Goal: Task Accomplishment & Management: Manage account settings

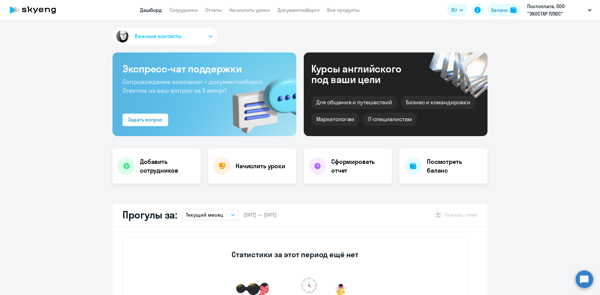
select select "30"
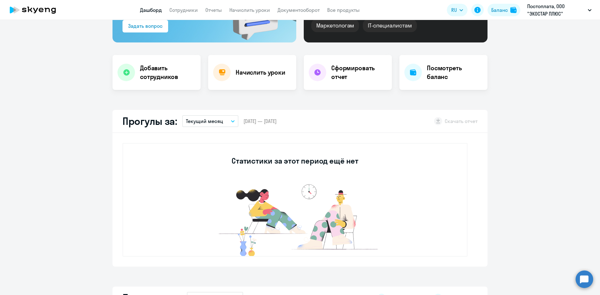
click at [229, 119] on button "Текущий месяц" at bounding box center [210, 121] width 56 height 12
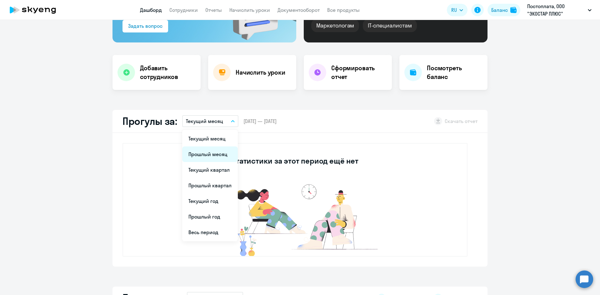
click at [214, 153] on li "Прошлый месяц" at bounding box center [210, 154] width 56 height 16
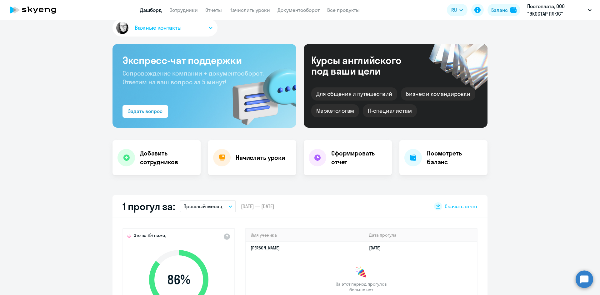
scroll to position [0, 0]
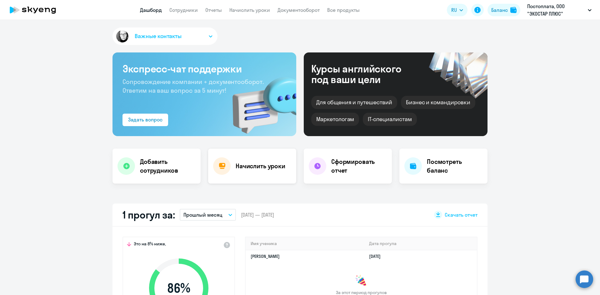
click at [248, 172] on div "Начислить уроки" at bounding box center [252, 166] width 88 height 35
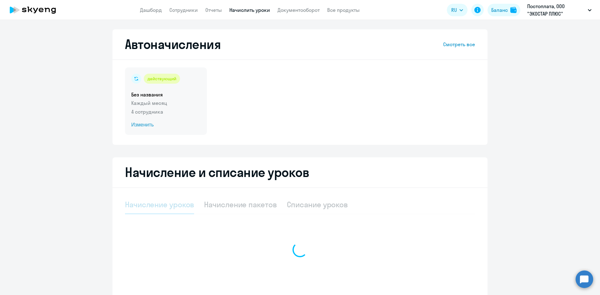
select select "10"
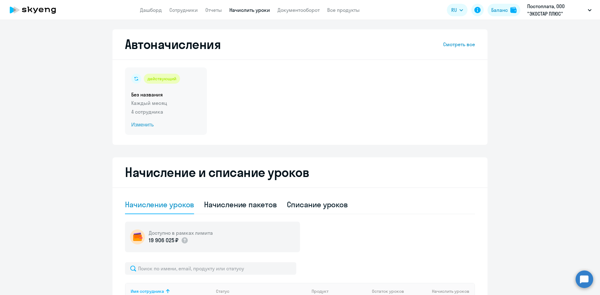
click at [142, 124] on span "Изменить" at bounding box center [165, 124] width 69 height 7
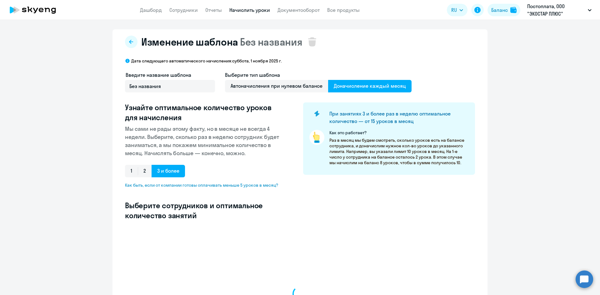
select select "10"
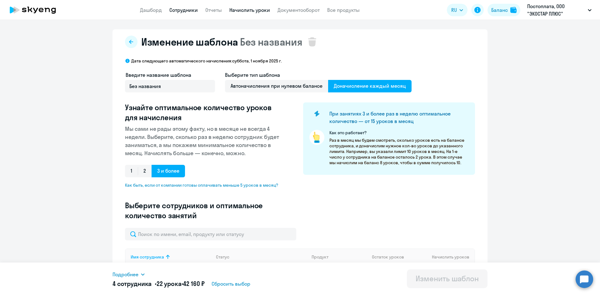
click at [184, 10] on link "Сотрудники" at bounding box center [183, 10] width 28 height 6
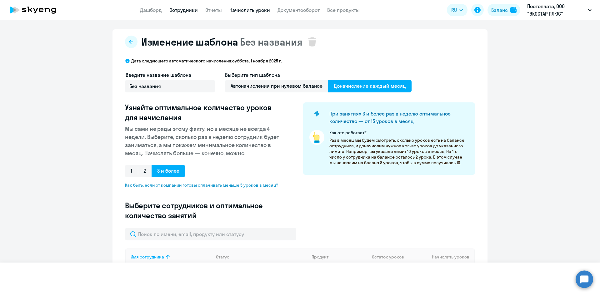
select select "30"
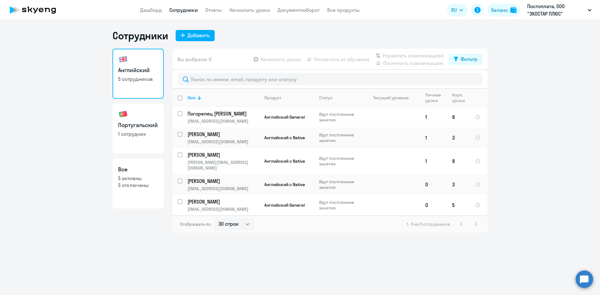
click at [141, 133] on p "1 сотрудник" at bounding box center [138, 134] width 40 height 7
select select "30"
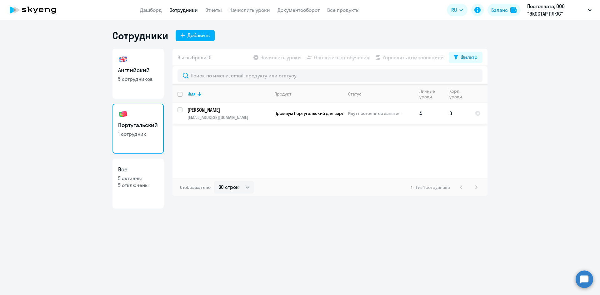
click at [454, 114] on td "0" at bounding box center [457, 113] width 26 height 21
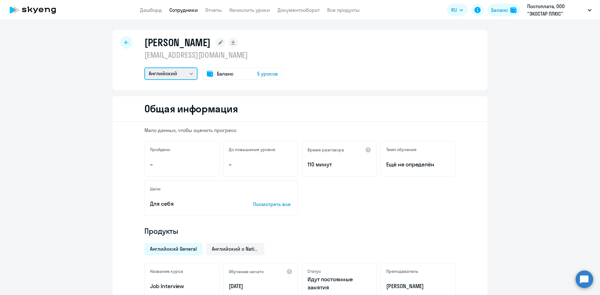
click at [188, 72] on select "Английский Португальский" at bounding box center [170, 73] width 53 height 12
select select "portuguese"
click at [144, 67] on select "Английский Португальский" at bounding box center [170, 73] width 53 height 12
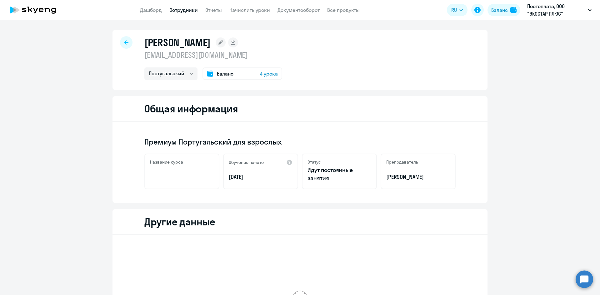
click at [124, 42] on icon at bounding box center [126, 42] width 4 height 4
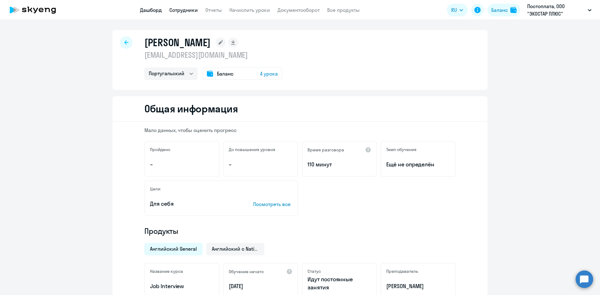
click at [143, 8] on link "Дашборд" at bounding box center [151, 10] width 22 height 6
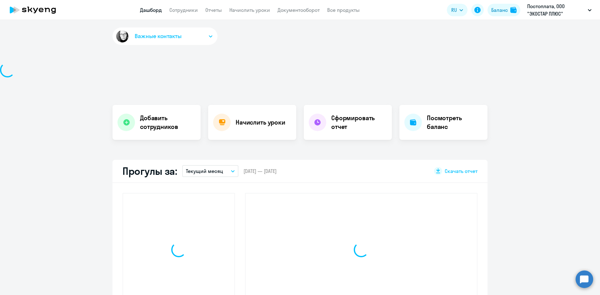
select select "30"
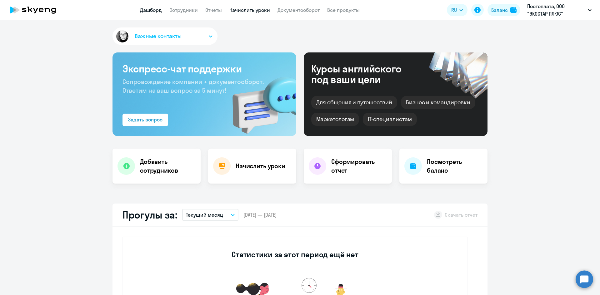
click at [251, 10] on link "Начислить уроки" at bounding box center [249, 10] width 41 height 6
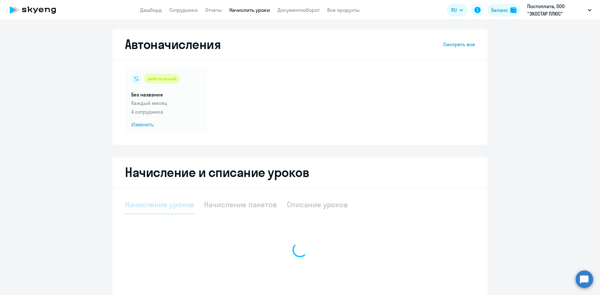
select select "10"
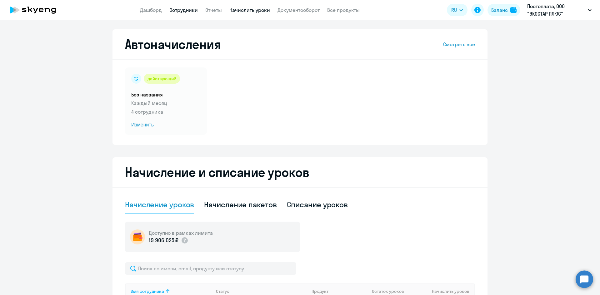
click at [184, 9] on link "Сотрудники" at bounding box center [183, 10] width 28 height 6
select select "30"
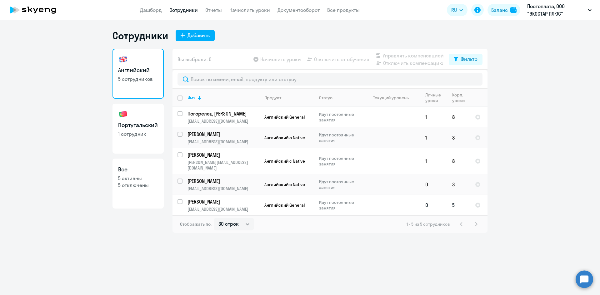
click at [180, 199] on input "select row 10976923" at bounding box center [183, 205] width 12 height 12
checkbox input "true"
click at [143, 125] on h3 "Португальский" at bounding box center [138, 125] width 40 height 8
select select "30"
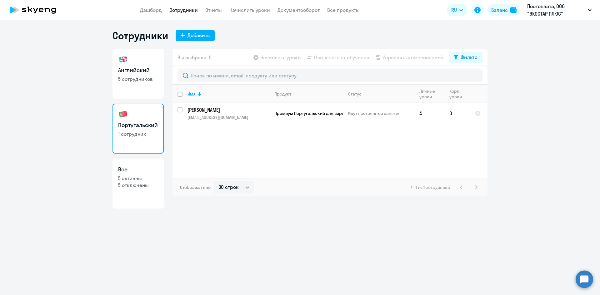
click at [148, 87] on link "Английский 5 сотрудников" at bounding box center [137, 74] width 51 height 50
select select "30"
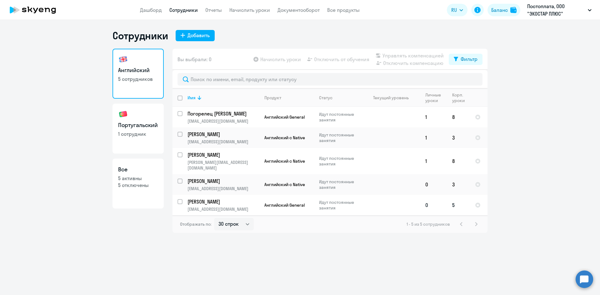
click at [181, 199] on input "select row 10976923" at bounding box center [183, 205] width 12 height 12
checkbox input "true"
click at [351, 59] on span "Отключить от обучения" at bounding box center [341, 59] width 55 height 7
select select "all"
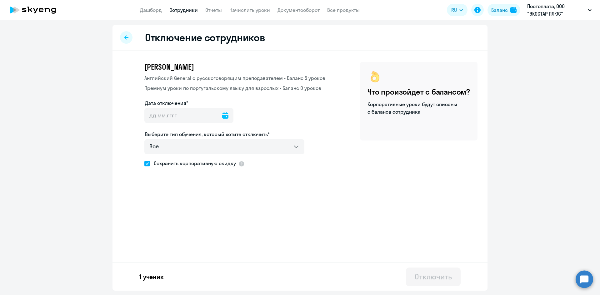
click at [127, 37] on icon at bounding box center [126, 37] width 4 height 4
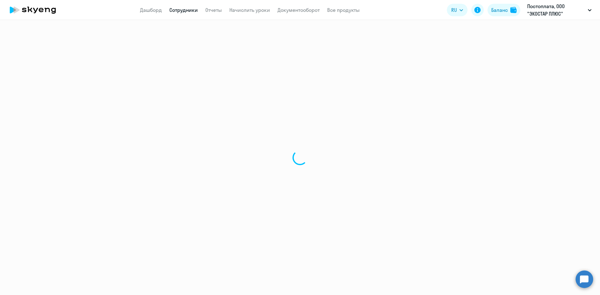
select select "30"
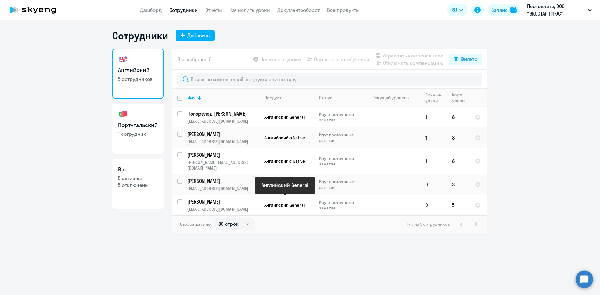
click at [284, 202] on span "Английский General" at bounding box center [284, 205] width 40 height 6
select select "english"
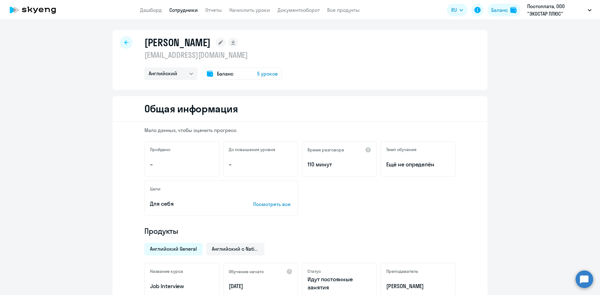
click at [262, 75] on span "5 уроков" at bounding box center [267, 73] width 21 height 7
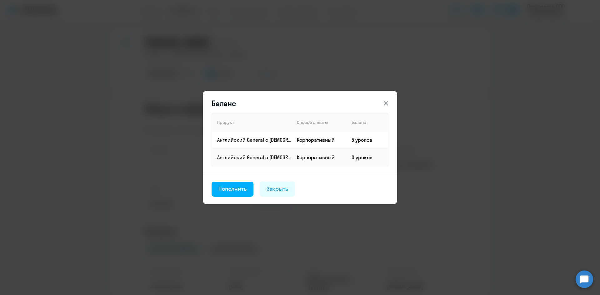
click at [384, 102] on icon at bounding box center [385, 103] width 7 height 7
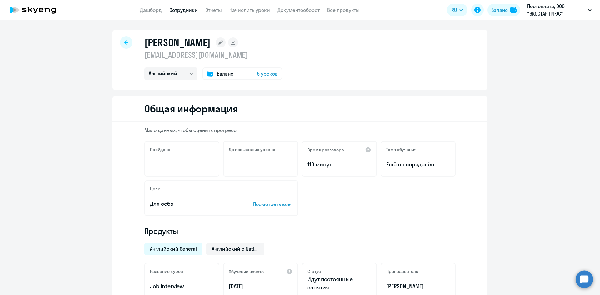
click at [125, 44] on icon at bounding box center [126, 42] width 4 height 4
select select "30"
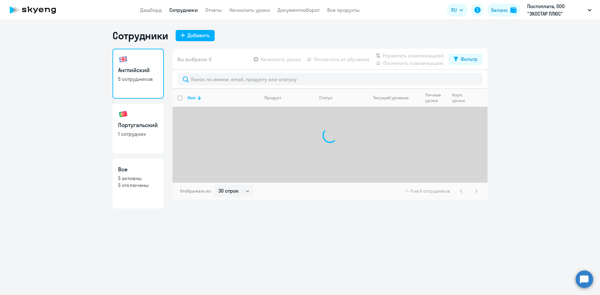
click at [146, 139] on link "Португальский 1 сотрудник" at bounding box center [137, 129] width 51 height 50
select select "30"
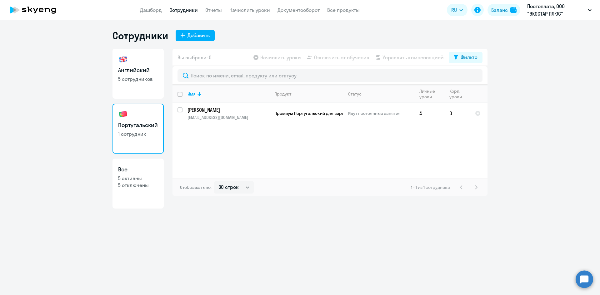
click at [287, 58] on app-table-action-button "Начислить уроки" at bounding box center [276, 57] width 49 height 7
click at [253, 12] on link "Начислить уроки" at bounding box center [249, 10] width 41 height 6
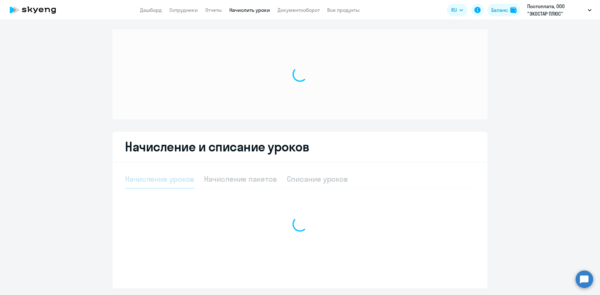
select select "10"
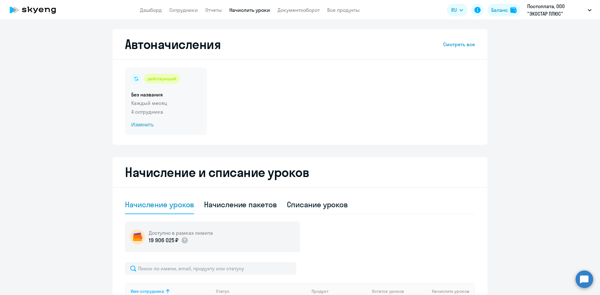
click at [143, 127] on span "Изменить" at bounding box center [165, 124] width 69 height 7
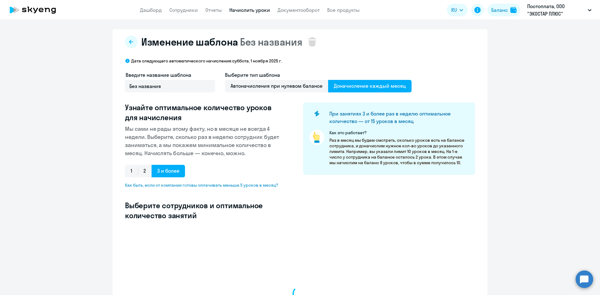
select select "10"
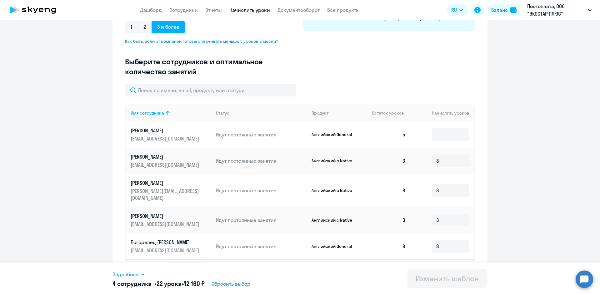
scroll to position [154, 0]
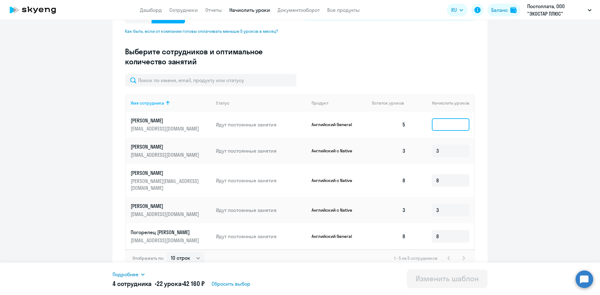
click at [438, 123] on input at bounding box center [450, 124] width 37 height 12
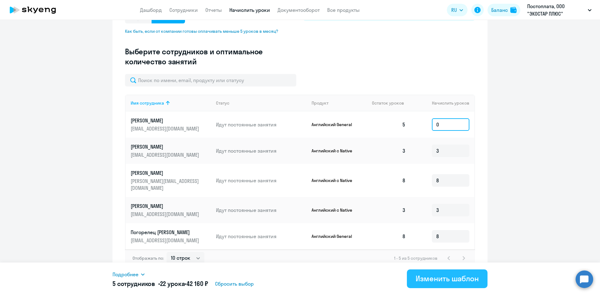
type input "0"
click at [449, 278] on div "Изменить шаблон" at bounding box center [446, 279] width 63 height 10
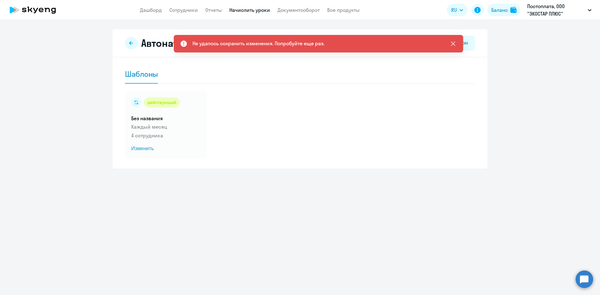
click at [451, 45] on icon at bounding box center [452, 43] width 7 height 7
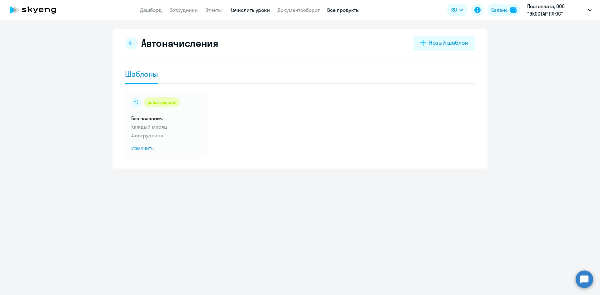
click at [337, 8] on link "Все продукты" at bounding box center [343, 10] width 32 height 6
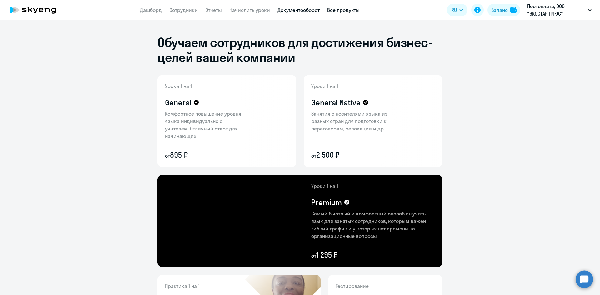
click at [290, 12] on link "Документооборот" at bounding box center [298, 10] width 42 height 6
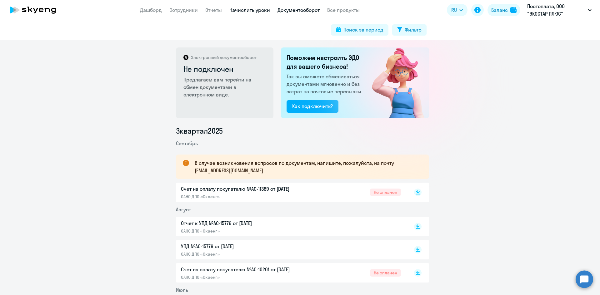
click at [243, 11] on link "Начислить уроки" at bounding box center [249, 10] width 41 height 6
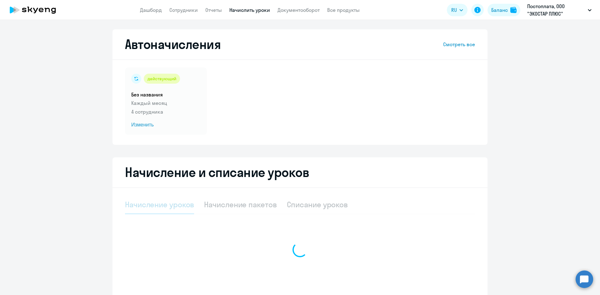
select select "10"
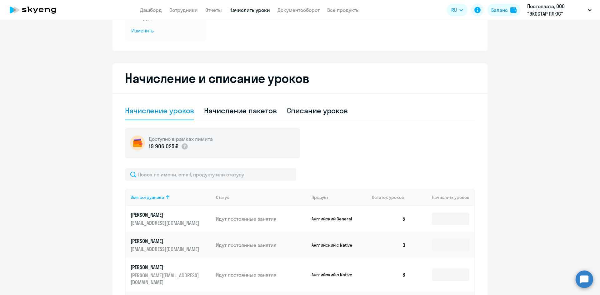
scroll to position [62, 0]
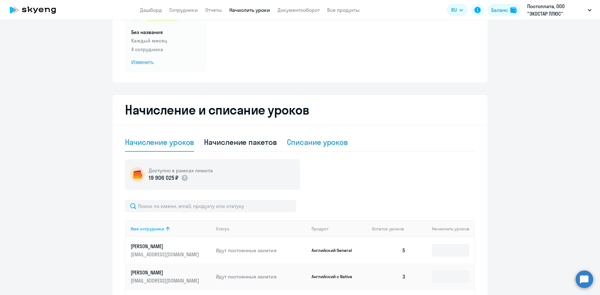
click at [338, 141] on div "Списание уроков" at bounding box center [317, 142] width 61 height 10
select select "10"
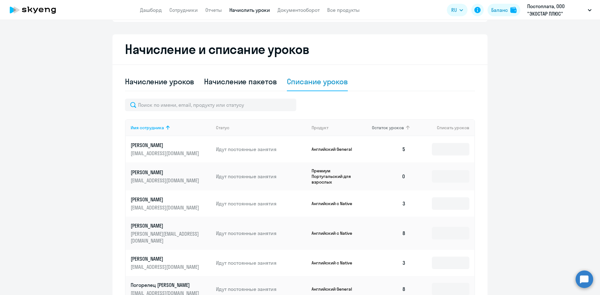
scroll to position [125, 0]
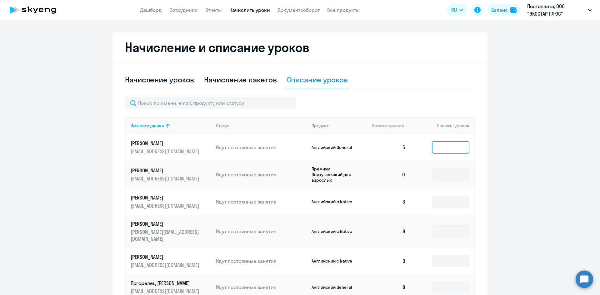
click at [453, 147] on input at bounding box center [450, 147] width 37 height 12
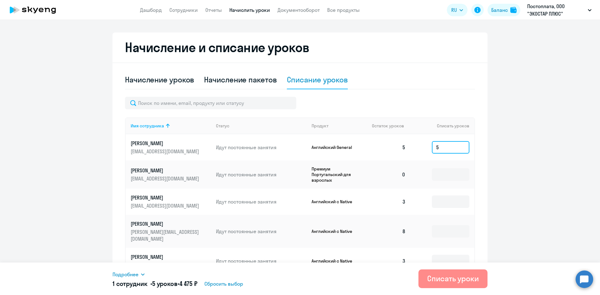
type input "5"
click at [460, 280] on div "Списать уроки" at bounding box center [453, 279] width 52 height 10
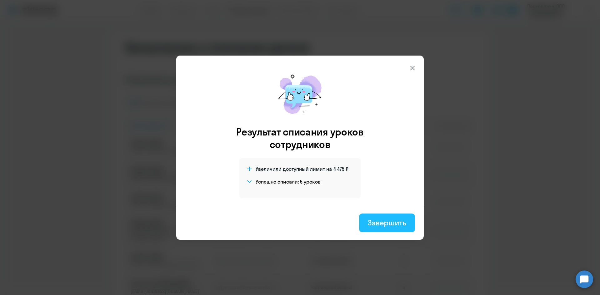
click at [396, 224] on div "Завершить" at bounding box center [387, 223] width 38 height 10
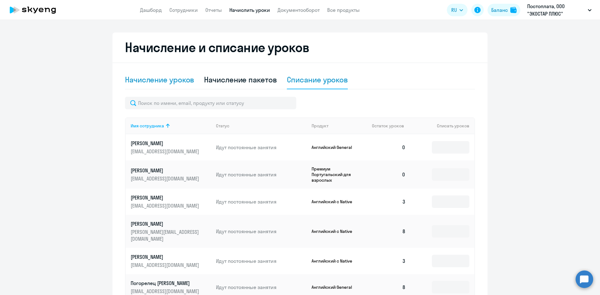
click at [159, 79] on div "Начисление уроков" at bounding box center [159, 80] width 69 height 10
select select "10"
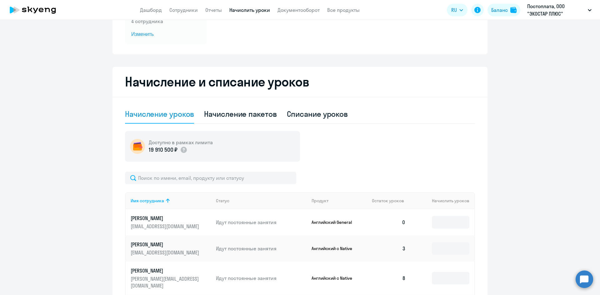
scroll to position [0, 0]
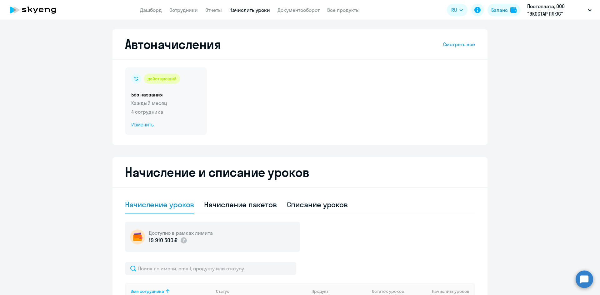
click at [133, 124] on span "Изменить" at bounding box center [165, 124] width 69 height 7
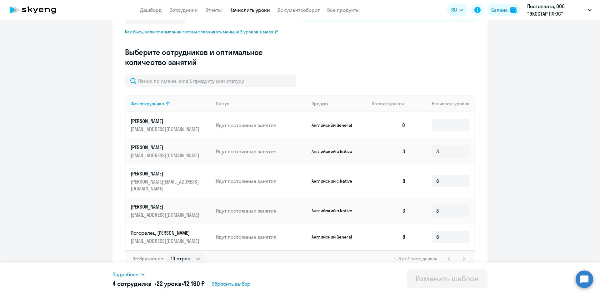
scroll to position [154, 0]
click at [195, 252] on select "10 строк 30 строк 50 строк" at bounding box center [185, 258] width 38 height 12
select select "30"
click at [166, 252] on select "10 строк 30 строк 50 строк" at bounding box center [185, 258] width 38 height 12
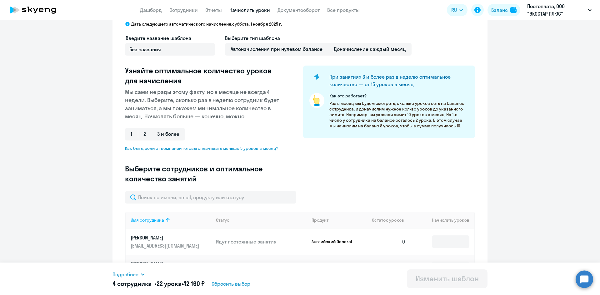
scroll to position [0, 0]
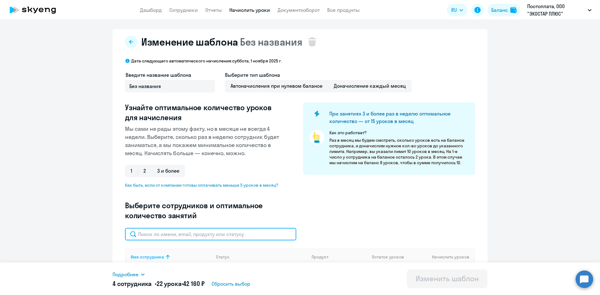
click at [155, 237] on input "text" at bounding box center [210, 234] width 171 height 12
type input "белова"
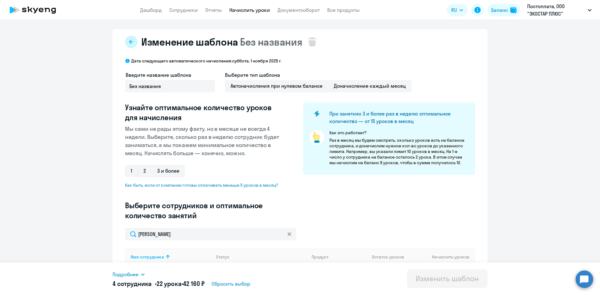
click at [129, 43] on icon at bounding box center [131, 42] width 4 height 4
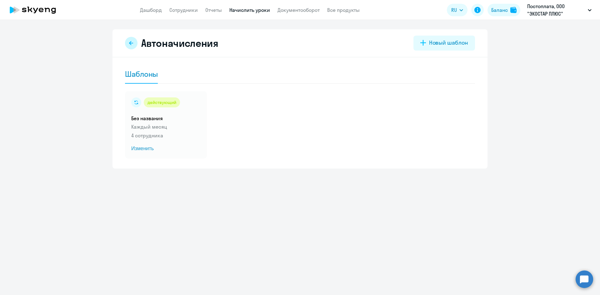
click at [130, 44] on icon at bounding box center [131, 43] width 5 height 5
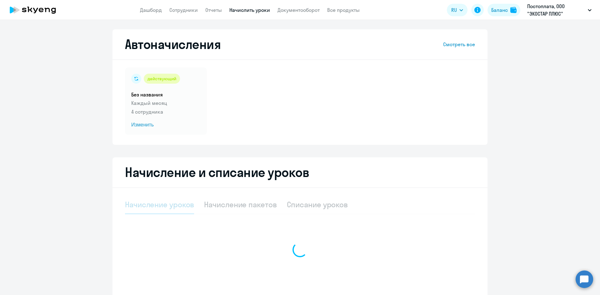
select select "10"
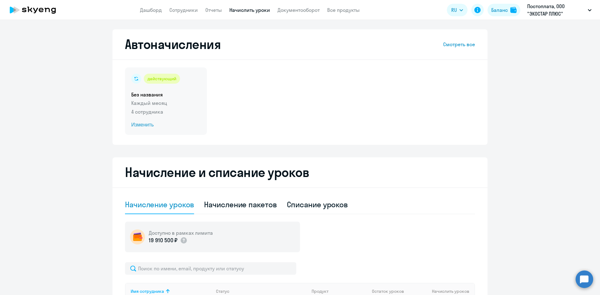
click at [143, 124] on span "Изменить" at bounding box center [165, 124] width 69 height 7
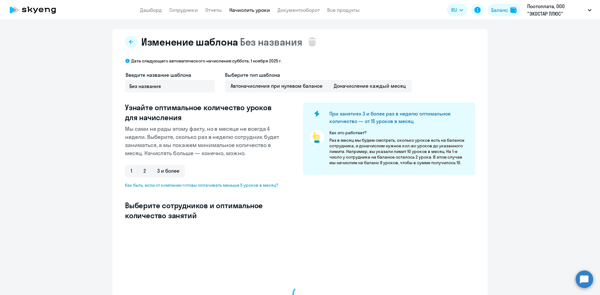
select select "10"
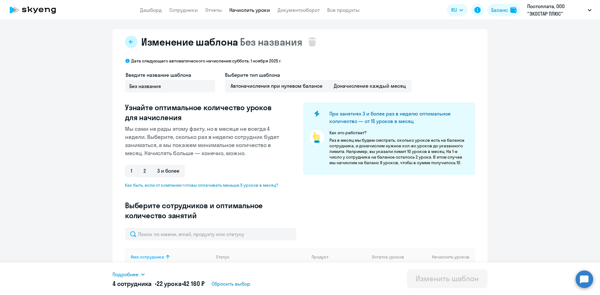
click at [125, 42] on button at bounding box center [131, 42] width 12 height 12
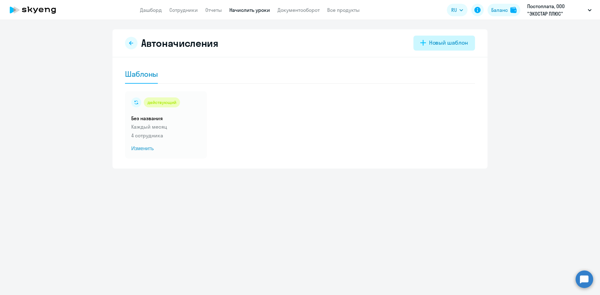
click at [446, 43] on div "Новый шаблон" at bounding box center [448, 43] width 39 height 8
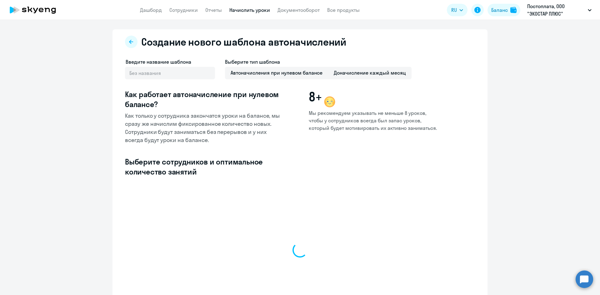
select select "10"
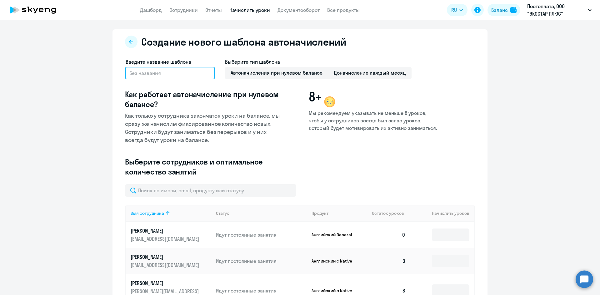
click at [169, 73] on input "text" at bounding box center [170, 73] width 90 height 12
type input "португальский"
click at [329, 163] on div "Введите название шаблона португальский Выберите тип шаблона Автоначисления при …" at bounding box center [281, 121] width 312 height 126
click at [129, 43] on icon at bounding box center [131, 41] width 5 height 5
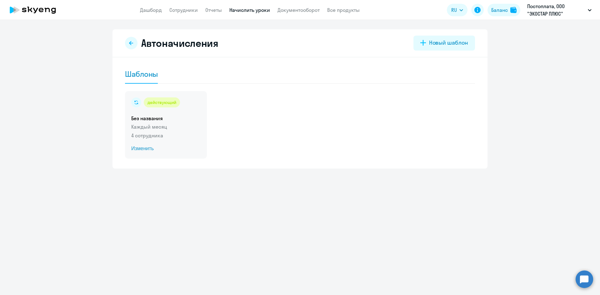
click at [136, 102] on circle at bounding box center [136, 102] width 10 height 10
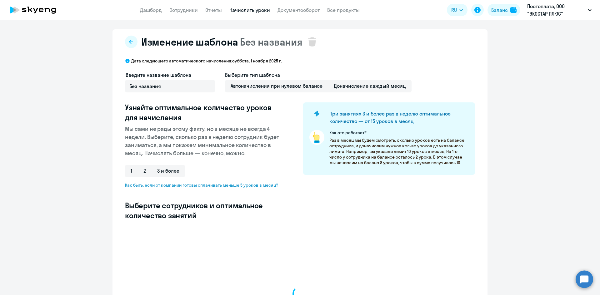
select select "10"
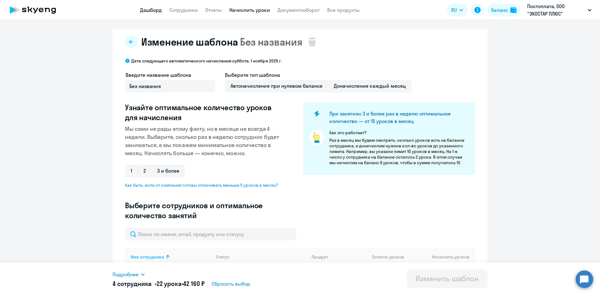
click at [152, 12] on link "Дашборд" at bounding box center [151, 10] width 22 height 6
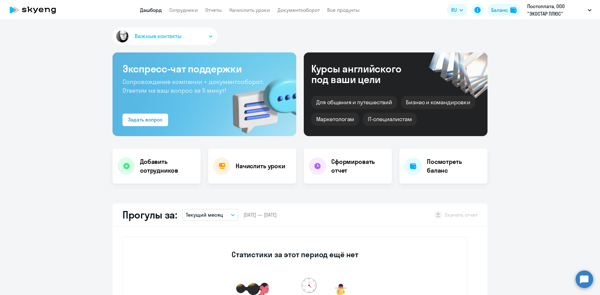
select select "30"
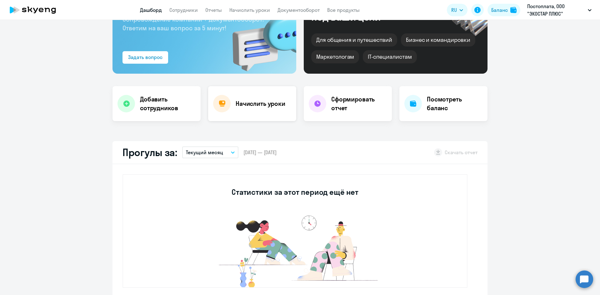
click at [233, 110] on div "Начислить уроки" at bounding box center [252, 103] width 88 height 35
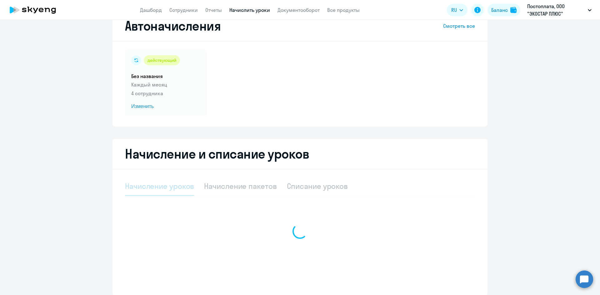
select select "10"
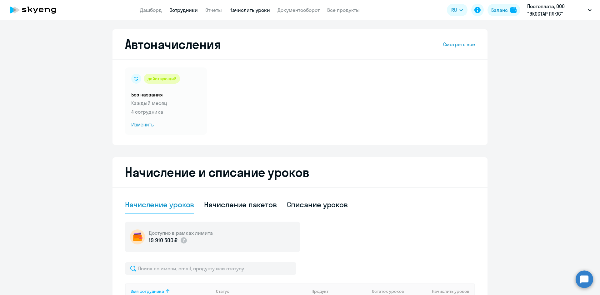
click at [177, 10] on link "Сотрудники" at bounding box center [183, 10] width 28 height 6
select select "30"
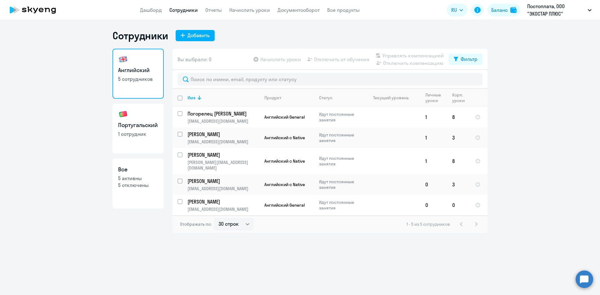
click at [146, 137] on p "1 сотрудник" at bounding box center [138, 134] width 40 height 7
select select "30"
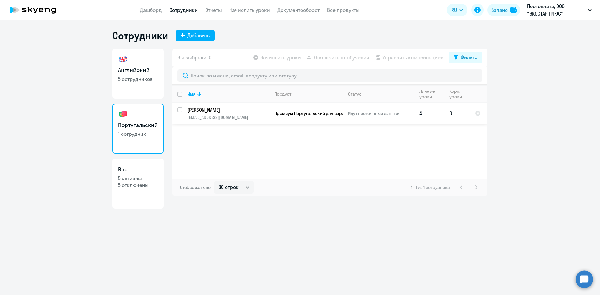
click at [181, 110] on input "select row 10976923" at bounding box center [183, 113] width 12 height 12
checkbox input "true"
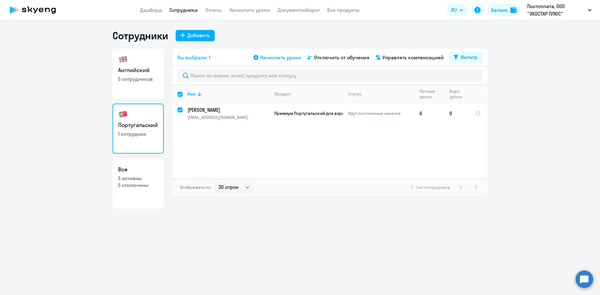
click at [281, 57] on span "Начислить уроки" at bounding box center [280, 57] width 41 height 7
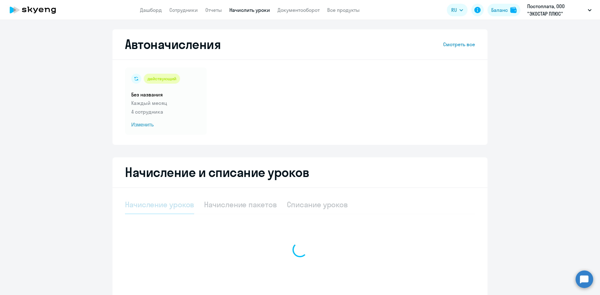
select select "10"
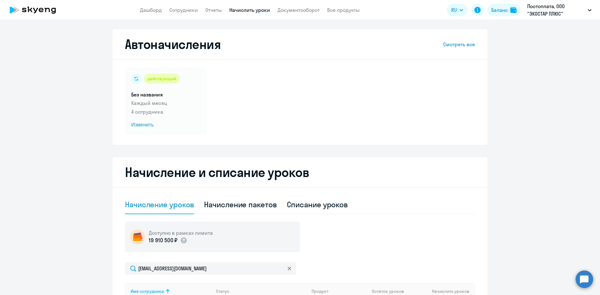
select select "30"
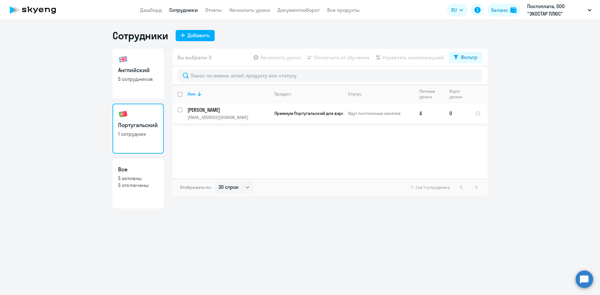
click at [178, 110] on input "select row 10976923" at bounding box center [183, 113] width 12 height 12
checkbox input "true"
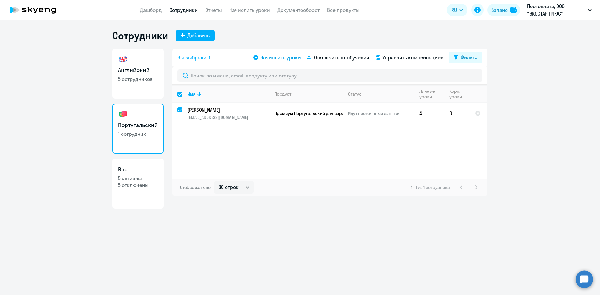
click at [267, 57] on span "Начислить уроки" at bounding box center [280, 57] width 41 height 7
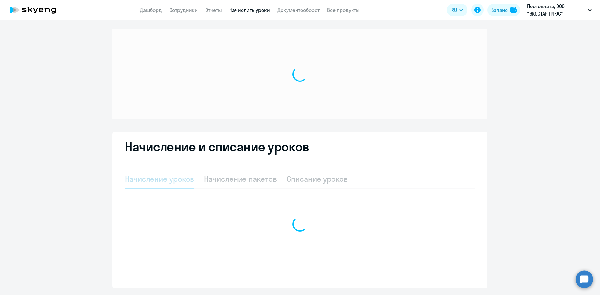
select select "10"
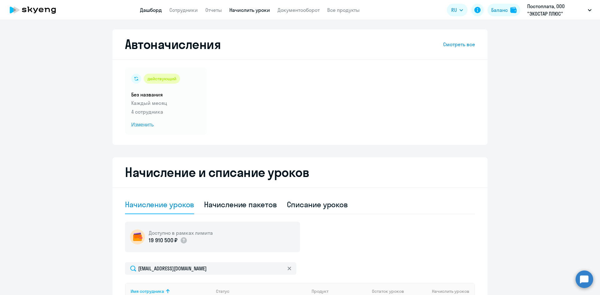
click at [150, 8] on link "Дашборд" at bounding box center [151, 10] width 22 height 6
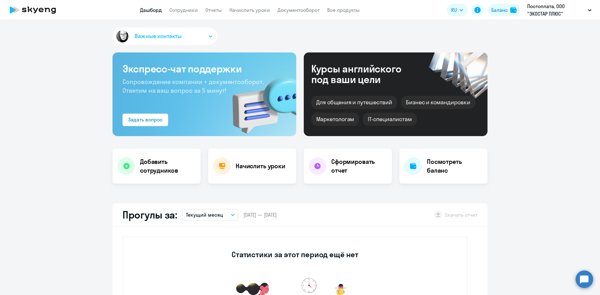
select select "30"
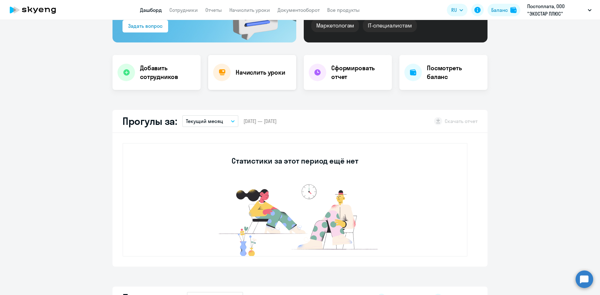
click at [251, 67] on div "Начислить уроки" at bounding box center [252, 72] width 88 height 35
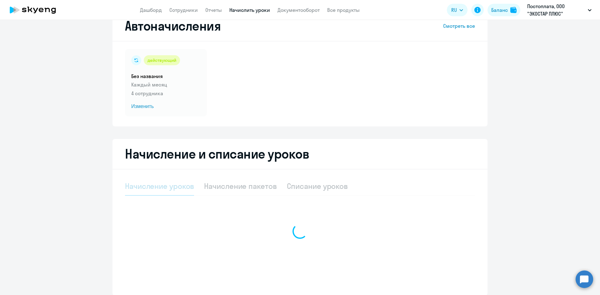
select select "10"
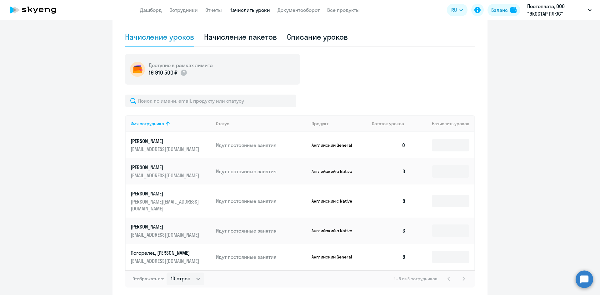
scroll to position [157, 0]
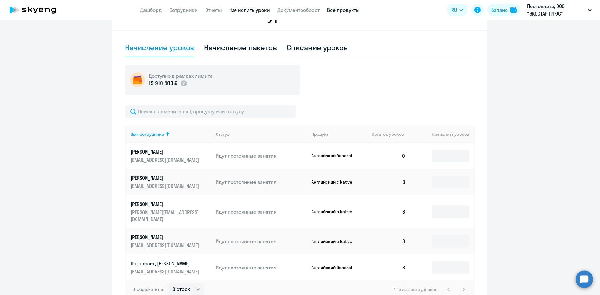
click at [335, 10] on link "Все продукты" at bounding box center [343, 10] width 32 height 6
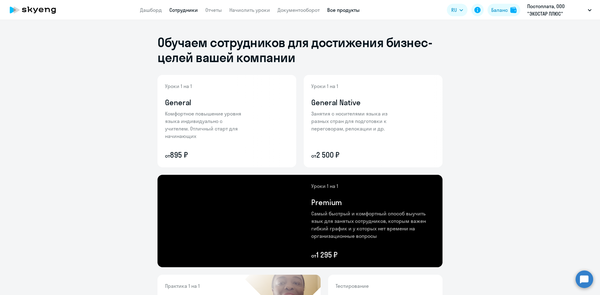
click at [180, 9] on link "Сотрудники" at bounding box center [183, 10] width 28 height 6
select select "30"
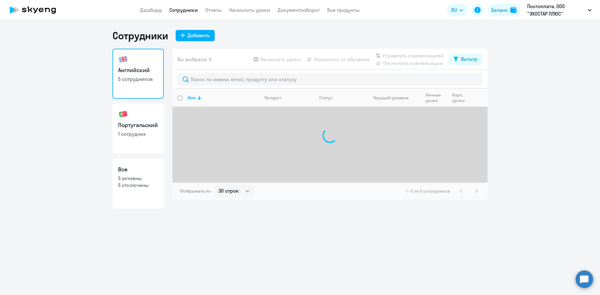
click at [144, 122] on h3 "Португальский" at bounding box center [138, 125] width 40 height 8
select select "30"
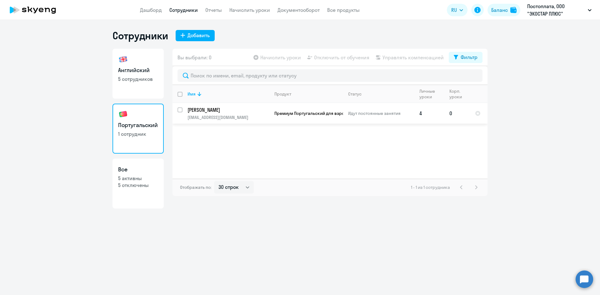
click at [181, 109] on input "select row 10976923" at bounding box center [183, 113] width 12 height 12
checkbox input "true"
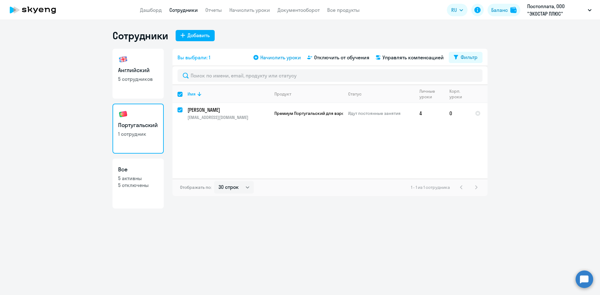
click at [284, 55] on span "Начислить уроки" at bounding box center [280, 57] width 41 height 7
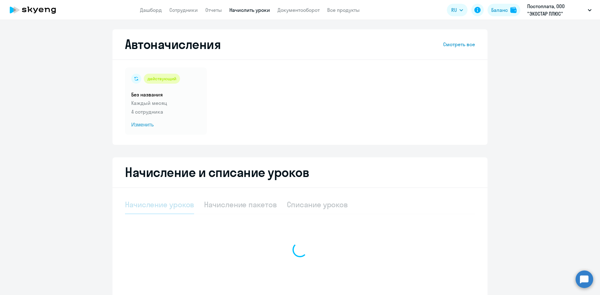
select select "10"
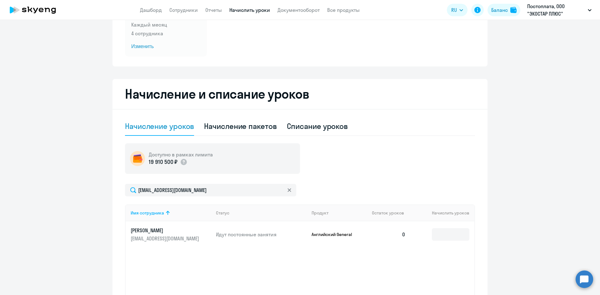
scroll to position [94, 0]
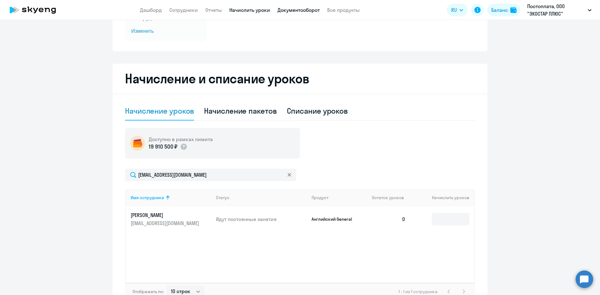
click at [307, 10] on link "Документооборот" at bounding box center [298, 10] width 42 height 6
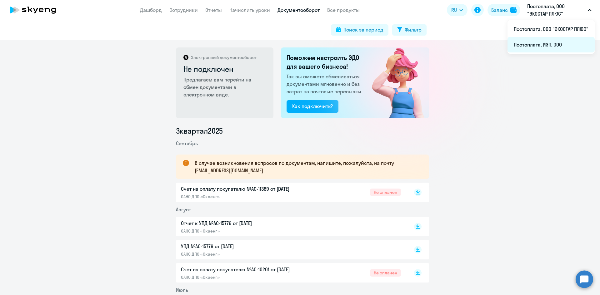
click at [542, 46] on li "Постоплата, ИЭП, ООО" at bounding box center [550, 45] width 87 height 16
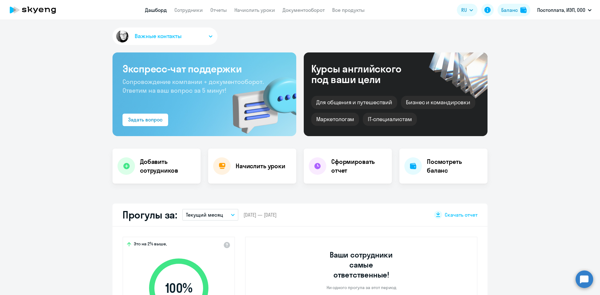
click at [231, 213] on button "Текущий месяц" at bounding box center [210, 215] width 56 height 12
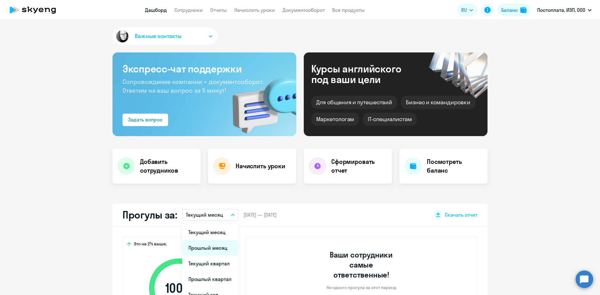
click at [221, 243] on li "Прошлый месяц" at bounding box center [210, 248] width 56 height 16
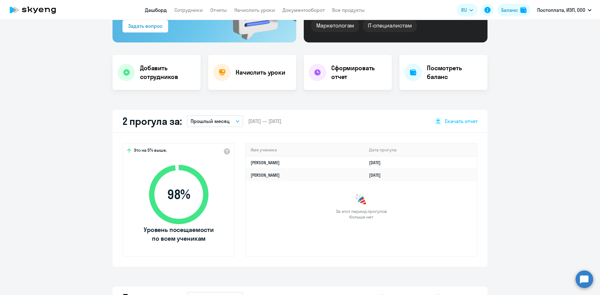
scroll to position [125, 0]
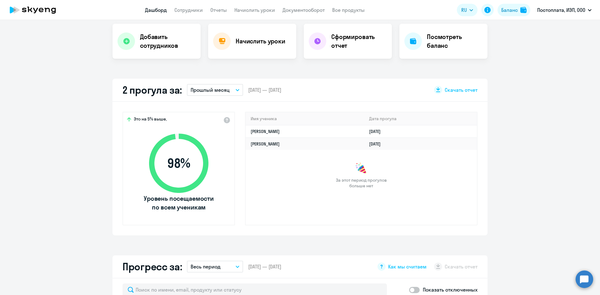
select select "30"
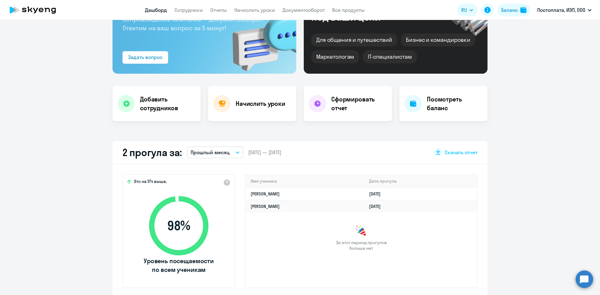
scroll to position [0, 0]
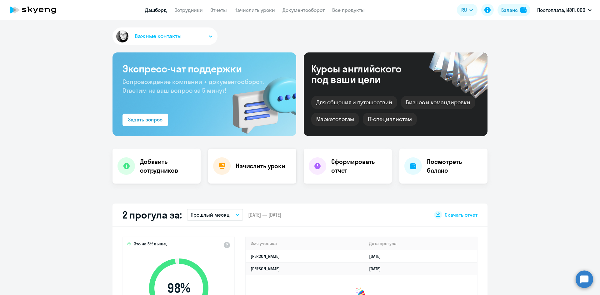
click at [264, 167] on h4 "Начислить уроки" at bounding box center [261, 166] width 50 height 9
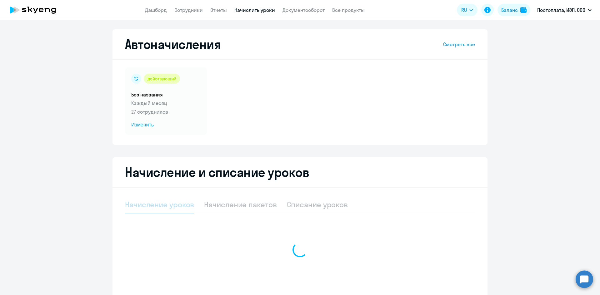
select select "10"
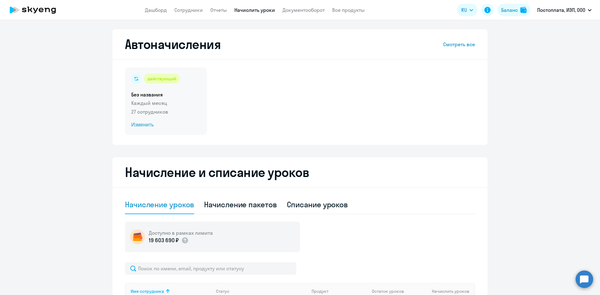
click at [143, 122] on span "Изменить" at bounding box center [165, 124] width 69 height 7
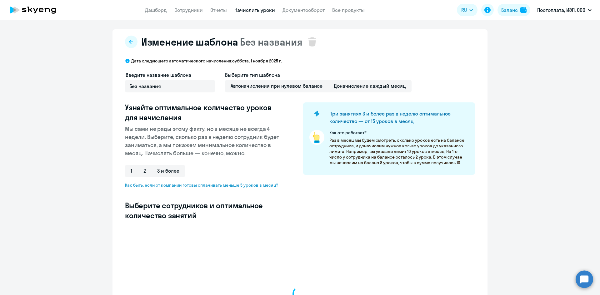
select select "10"
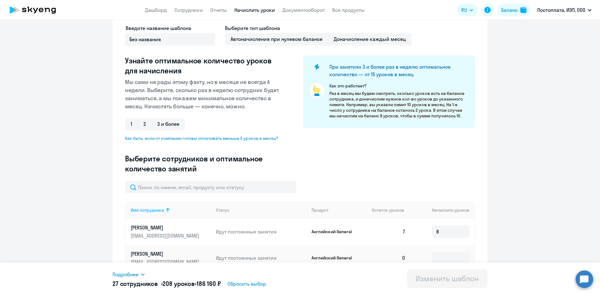
scroll to position [31, 0]
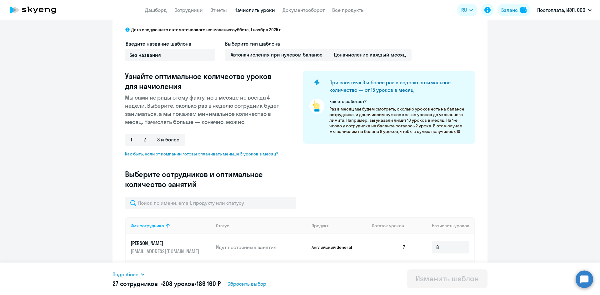
click at [191, 13] on app-menu-item-link "Сотрудники" at bounding box center [188, 10] width 28 height 8
click at [190, 10] on link "Сотрудники" at bounding box center [188, 10] width 28 height 6
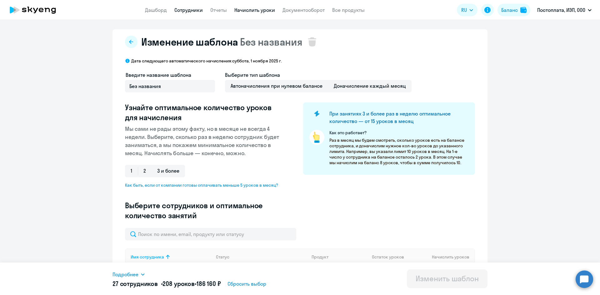
select select "30"
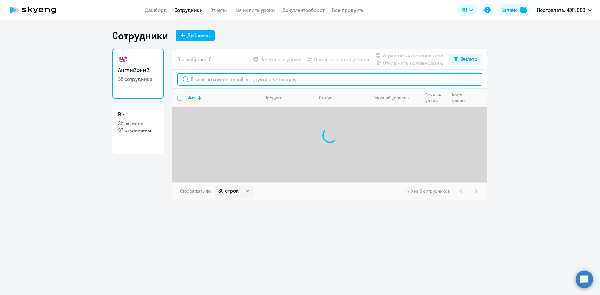
click at [211, 77] on input "text" at bounding box center [329, 79] width 305 height 12
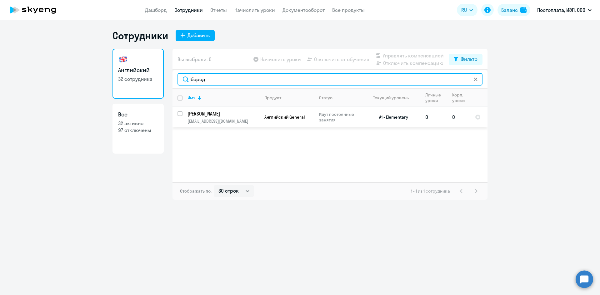
type input "бород"
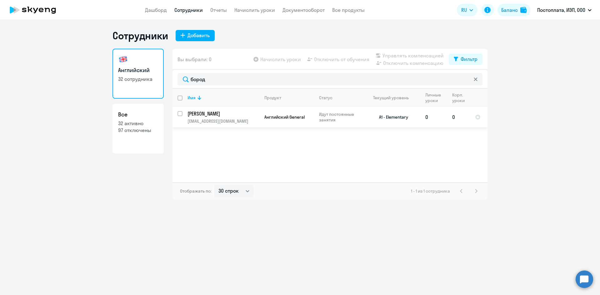
click at [181, 113] on input "select row 40560255" at bounding box center [183, 117] width 12 height 12
checkbox input "true"
click at [347, 61] on span "Отключить от обучения" at bounding box center [341, 59] width 55 height 7
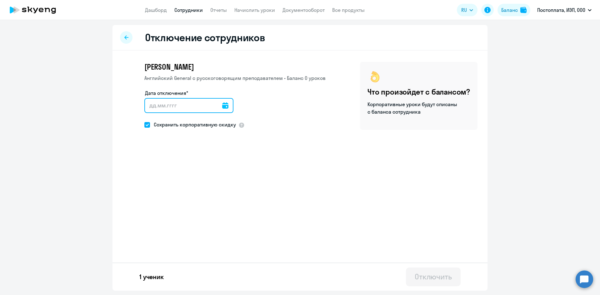
click at [177, 108] on input "Дата отключения*" at bounding box center [188, 105] width 89 height 15
click at [217, 104] on input "Дата отключения*" at bounding box center [188, 105] width 89 height 15
click at [222, 105] on icon at bounding box center [225, 105] width 6 height 6
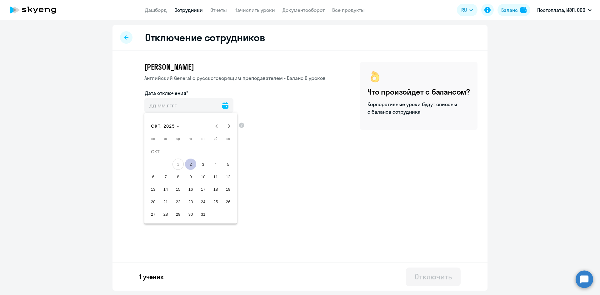
click at [192, 164] on span "2" at bounding box center [190, 164] width 11 height 11
type input "[DATE]"
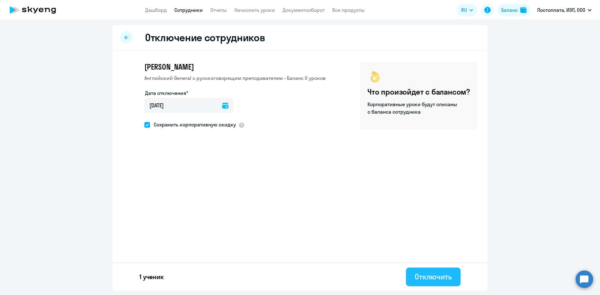
click at [435, 274] on div "Отключить" at bounding box center [433, 277] width 37 height 10
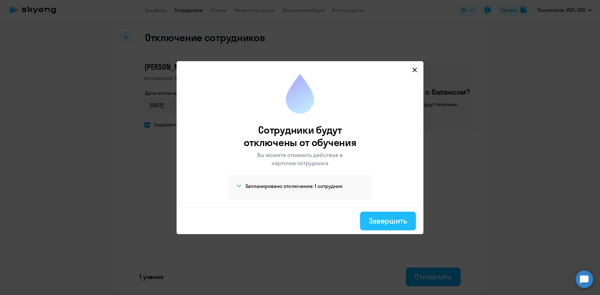
click at [388, 221] on div "Завершить" at bounding box center [388, 221] width 38 height 10
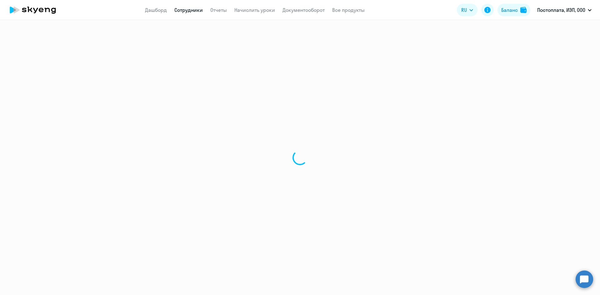
select select "30"
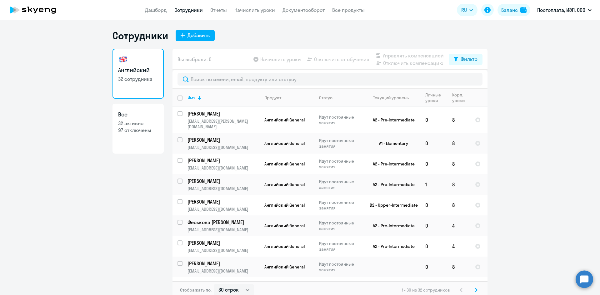
click at [306, 14] on app-header "Дашборд Сотрудники Отчеты Начислить уроки Документооборот Все продукты Дашборд …" at bounding box center [300, 10] width 600 height 20
click at [303, 12] on link "Документооборот" at bounding box center [303, 10] width 42 height 6
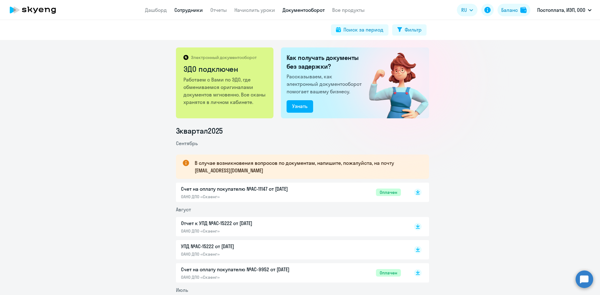
click at [185, 10] on link "Сотрудники" at bounding box center [188, 10] width 28 height 6
select select "30"
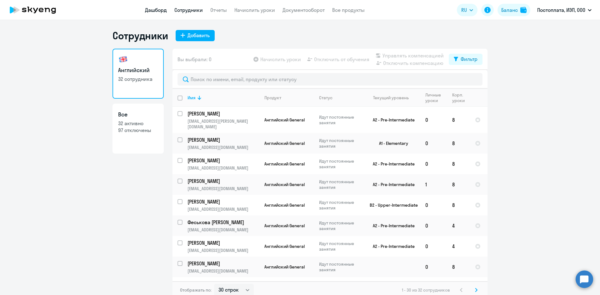
click at [157, 8] on link "Дашборд" at bounding box center [156, 10] width 22 height 6
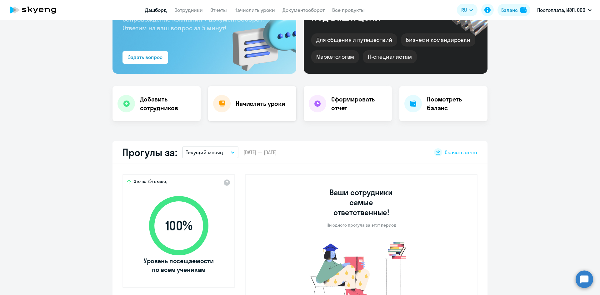
click at [255, 110] on div "Начислить уроки" at bounding box center [252, 103] width 88 height 35
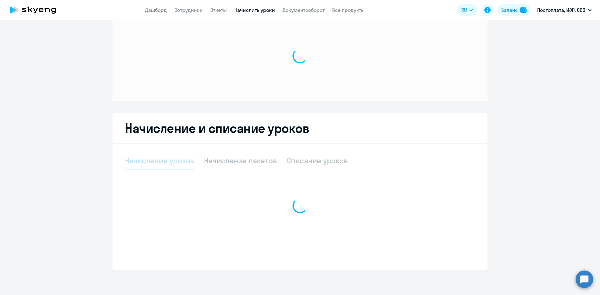
scroll to position [18, 0]
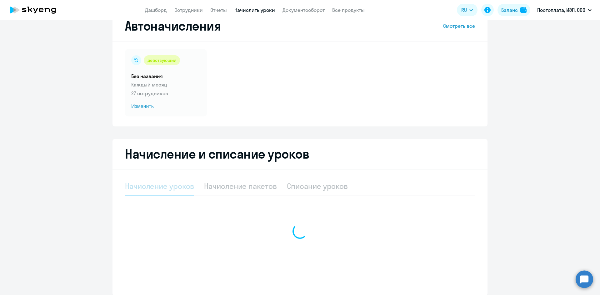
select select "10"
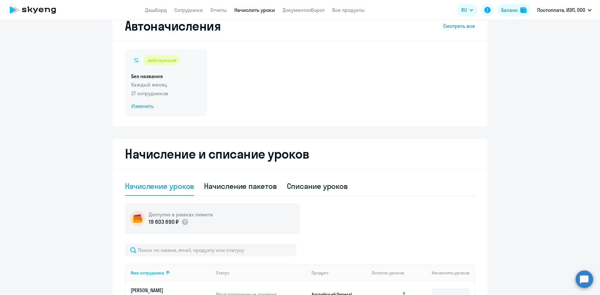
click at [143, 106] on span "Изменить" at bounding box center [165, 106] width 69 height 7
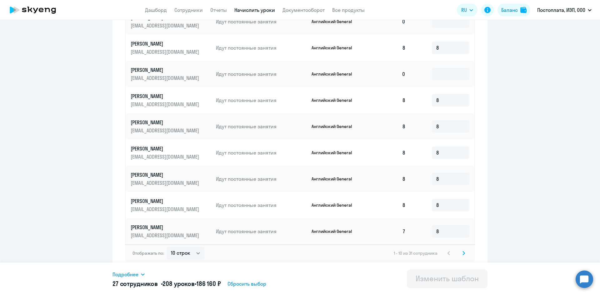
scroll to position [285, 0]
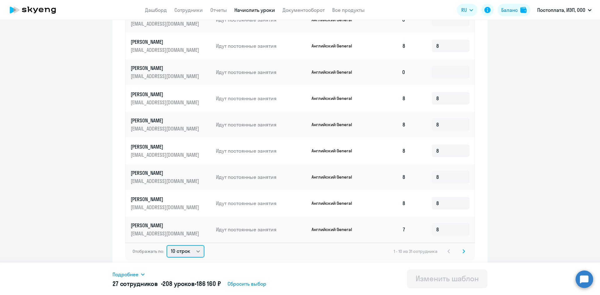
click at [195, 250] on select "10 строк 30 строк 50 строк" at bounding box center [185, 251] width 38 height 12
select select "30"
click at [166, 245] on select "10 строк 30 строк 50 строк" at bounding box center [185, 251] width 38 height 12
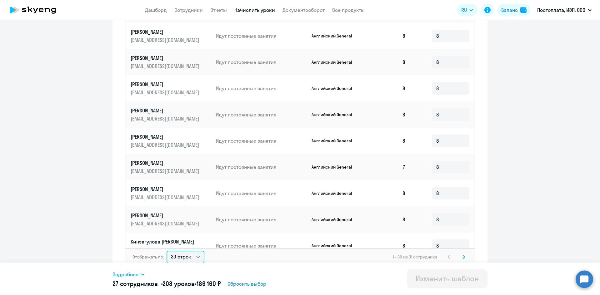
scroll to position [94, 0]
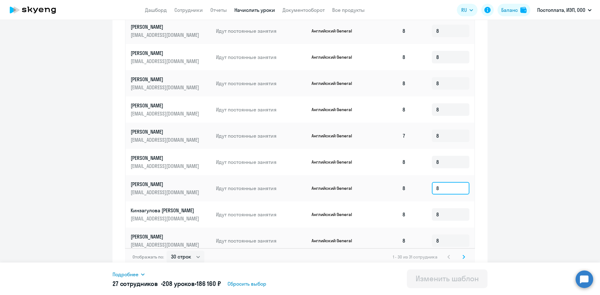
click at [439, 191] on input "8" at bounding box center [450, 188] width 37 height 12
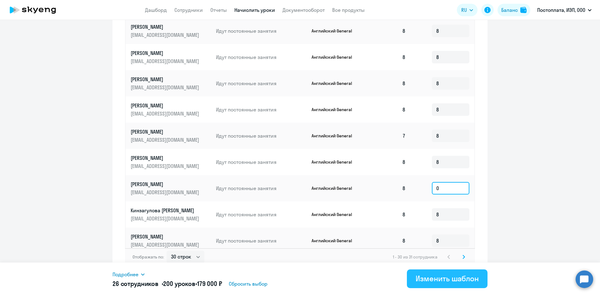
type input "0"
click at [453, 277] on div "Изменить шаблон" at bounding box center [446, 279] width 63 height 10
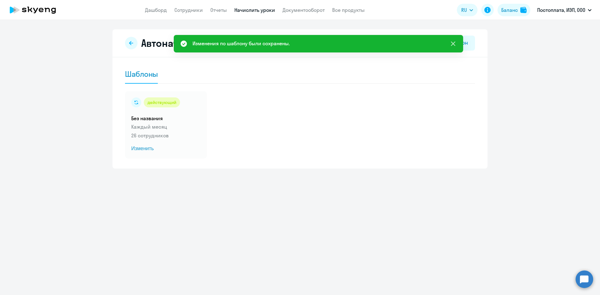
click at [454, 43] on icon at bounding box center [452, 43] width 7 height 7
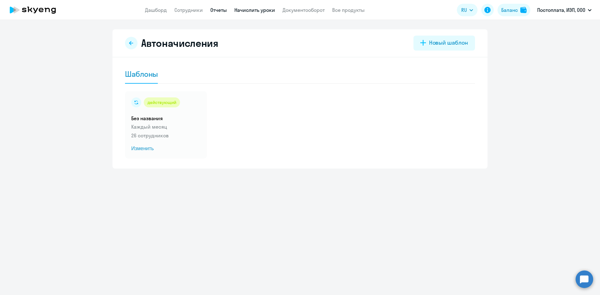
click at [217, 12] on link "Отчеты" at bounding box center [218, 10] width 17 height 6
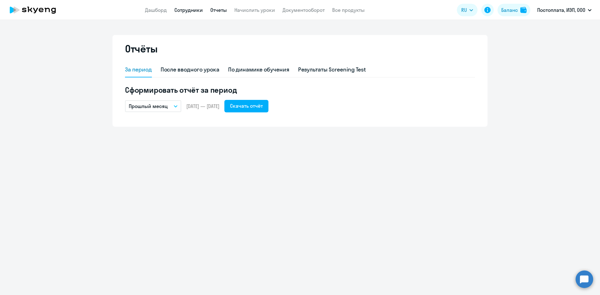
click at [198, 11] on link "Сотрудники" at bounding box center [188, 10] width 28 height 6
select select "30"
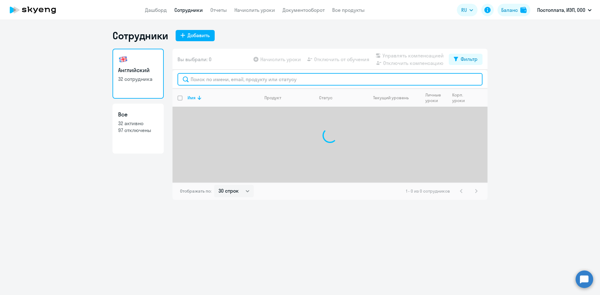
click at [215, 80] on input "text" at bounding box center [329, 79] width 305 height 12
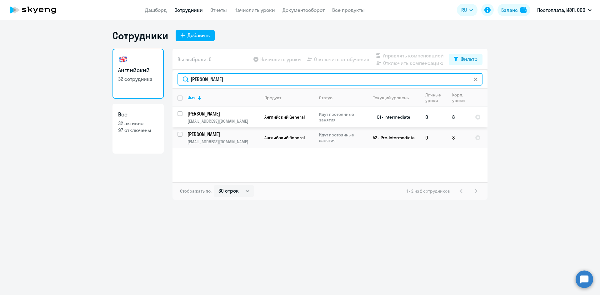
type input "иванов"
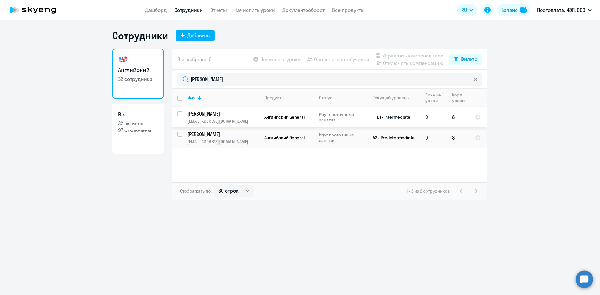
click at [181, 115] on input "select row 24158045" at bounding box center [183, 117] width 12 height 12
checkbox input "true"
click at [324, 59] on span "Отключить от обучения" at bounding box center [341, 59] width 55 height 7
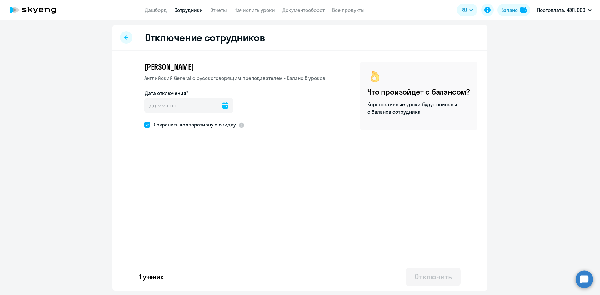
click at [222, 106] on icon at bounding box center [225, 105] width 6 height 6
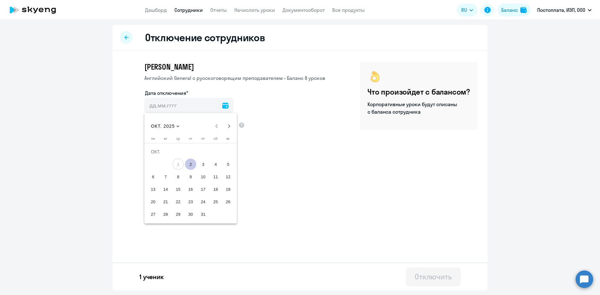
click at [191, 164] on span "2" at bounding box center [190, 164] width 11 height 11
type input "[DATE]"
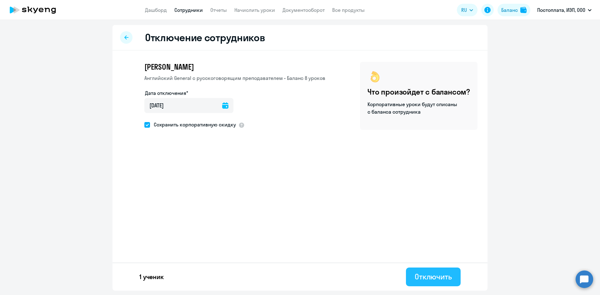
click at [439, 276] on div "Отключить" at bounding box center [433, 277] width 37 height 10
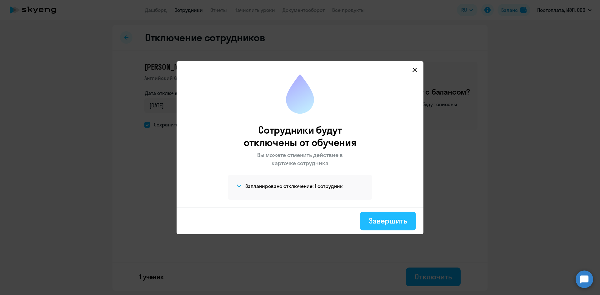
click at [396, 220] on div "Завершить" at bounding box center [388, 221] width 38 height 10
select select "30"
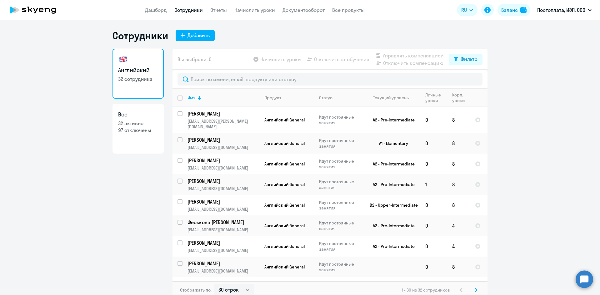
click at [185, 11] on link "Сотрудники" at bounding box center [188, 10] width 28 height 6
click at [177, 137] on input "select row 40215536" at bounding box center [183, 143] width 12 height 12
checkbox input "true"
click at [337, 59] on span "Отключить от обучения" at bounding box center [341, 59] width 55 height 7
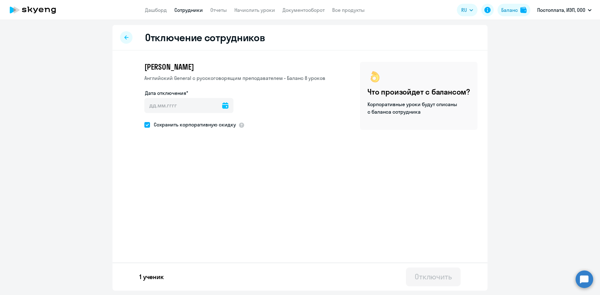
click at [222, 107] on icon at bounding box center [225, 105] width 6 height 6
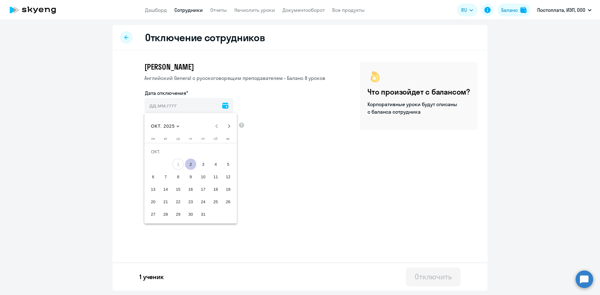
click at [192, 165] on span "2" at bounding box center [190, 164] width 11 height 11
type input "[DATE]"
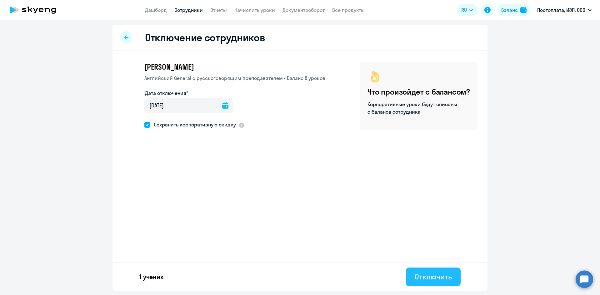
click at [440, 278] on div "Отключить" at bounding box center [433, 277] width 37 height 10
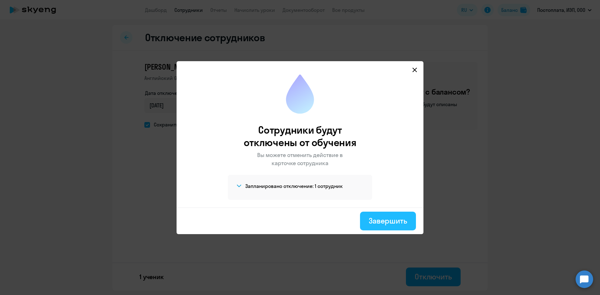
click at [397, 221] on div "Завершить" at bounding box center [388, 221] width 38 height 10
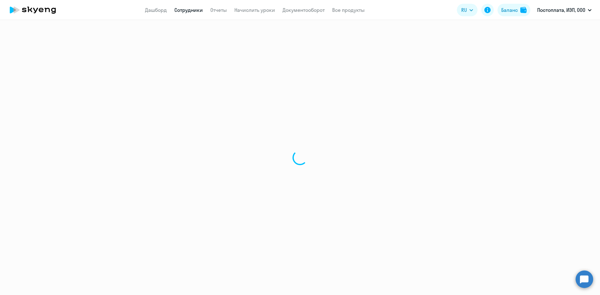
select select "30"
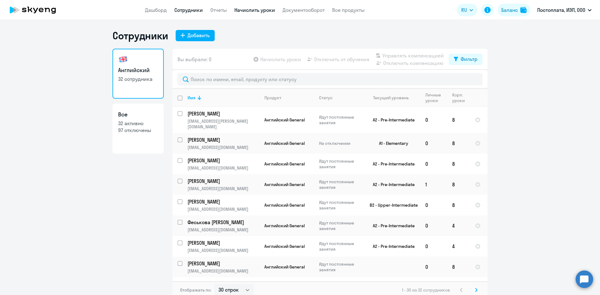
click at [249, 10] on link "Начислить уроки" at bounding box center [254, 10] width 41 height 6
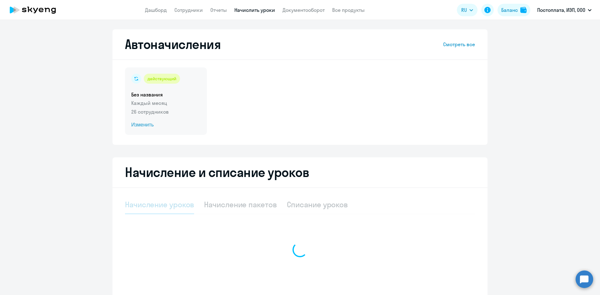
select select "10"
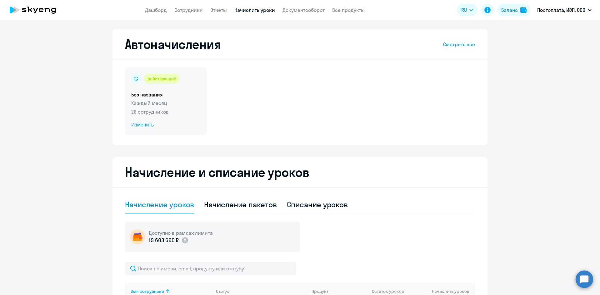
click at [143, 127] on span "Изменить" at bounding box center [165, 124] width 69 height 7
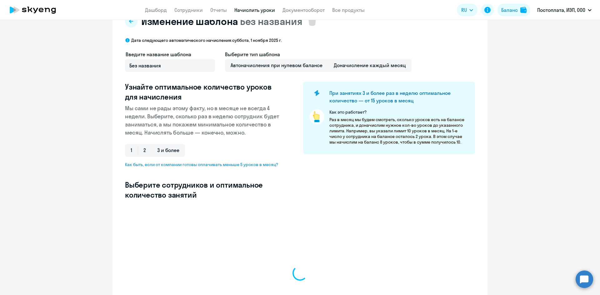
select select "10"
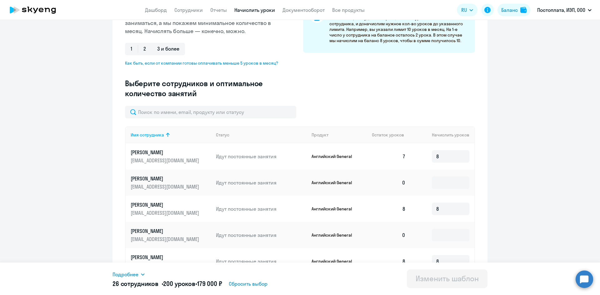
scroll to position [125, 0]
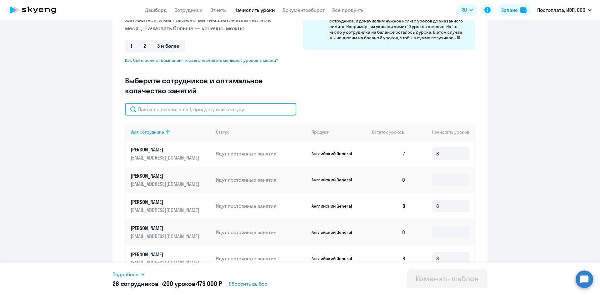
click at [158, 107] on input "text" at bounding box center [210, 109] width 171 height 12
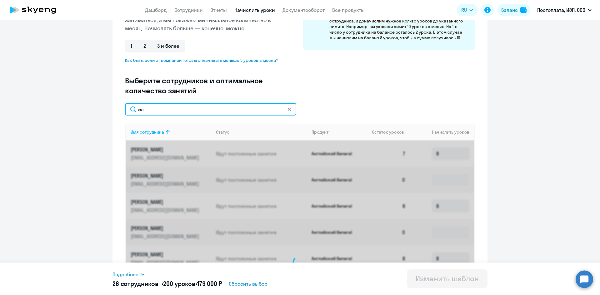
scroll to position [100, 0]
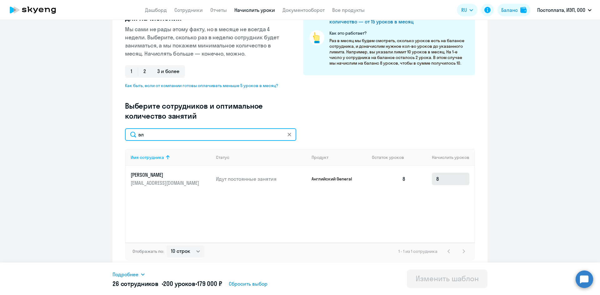
type input "эл"
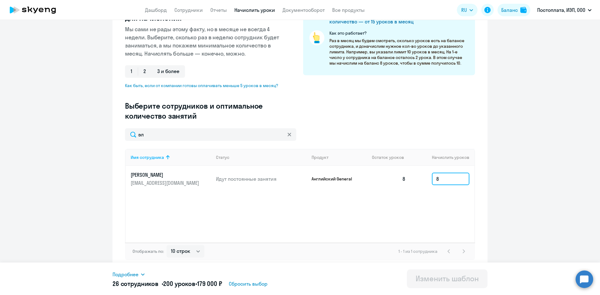
click at [449, 180] on input "8" at bounding box center [450, 179] width 37 height 12
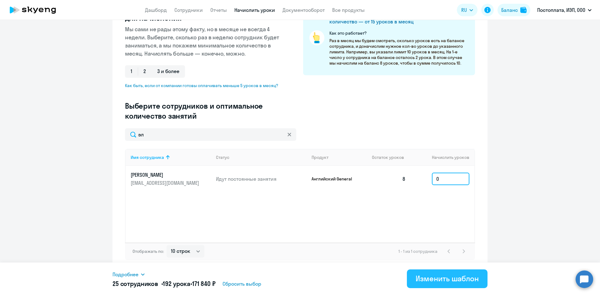
type input "0"
click at [450, 278] on div "Изменить шаблон" at bounding box center [446, 279] width 63 height 10
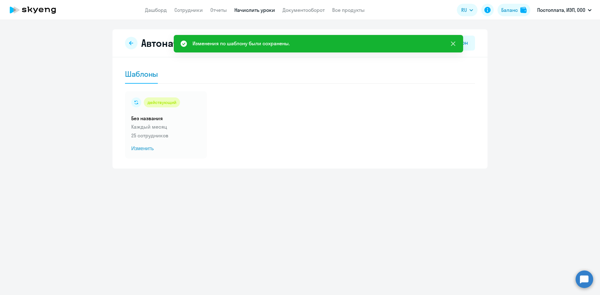
click at [451, 45] on icon at bounding box center [452, 43] width 7 height 7
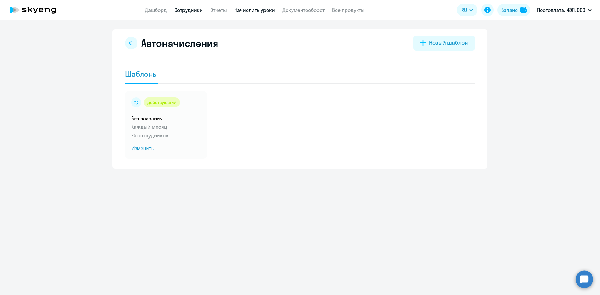
click at [192, 9] on link "Сотрудники" at bounding box center [188, 10] width 28 height 6
select select "30"
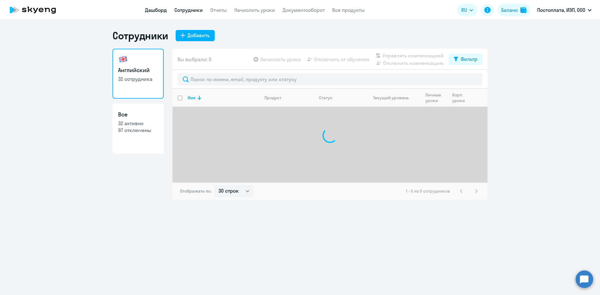
click at [156, 10] on link "Дашборд" at bounding box center [156, 10] width 22 height 6
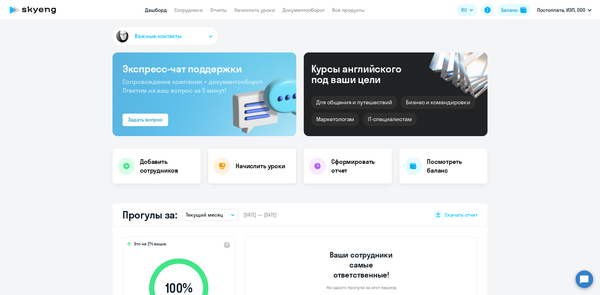
click at [262, 171] on div "Начислить уроки" at bounding box center [252, 166] width 88 height 35
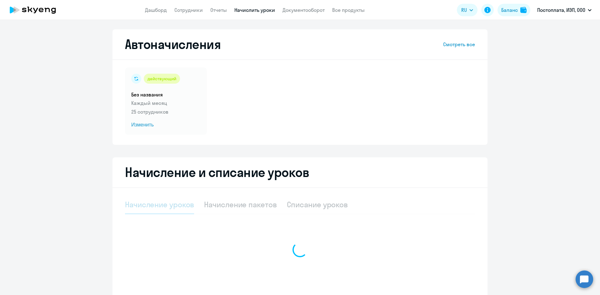
select select "10"
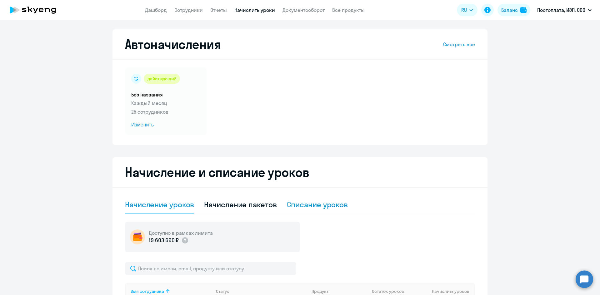
click at [305, 204] on div "Списание уроков" at bounding box center [317, 205] width 61 height 10
select select "10"
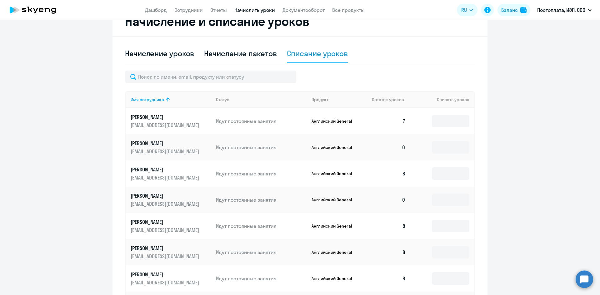
scroll to position [156, 0]
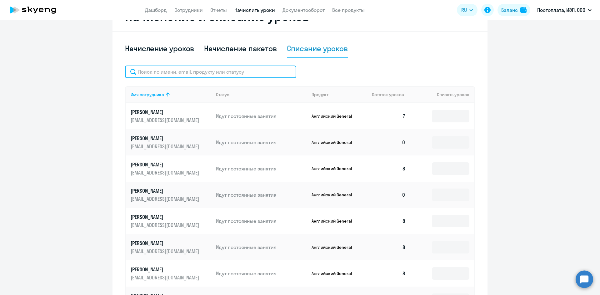
click at [149, 75] on input "text" at bounding box center [210, 72] width 171 height 12
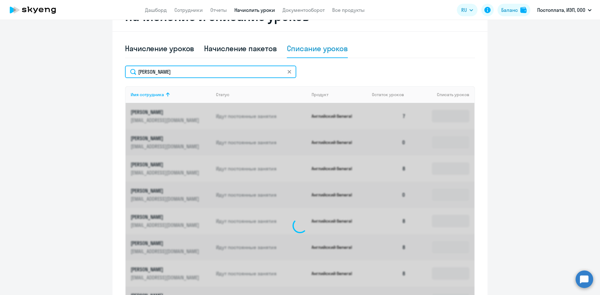
scroll to position [93, 0]
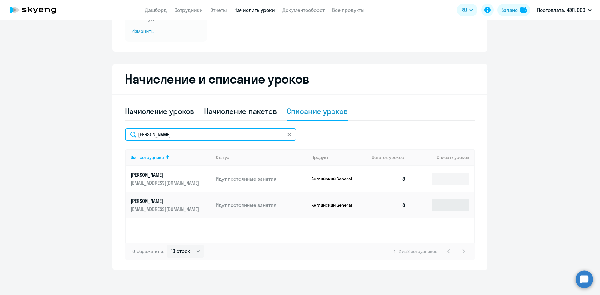
type input "иванов"
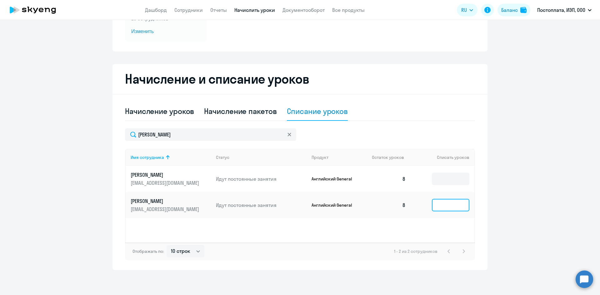
click at [441, 206] on input at bounding box center [450, 205] width 37 height 12
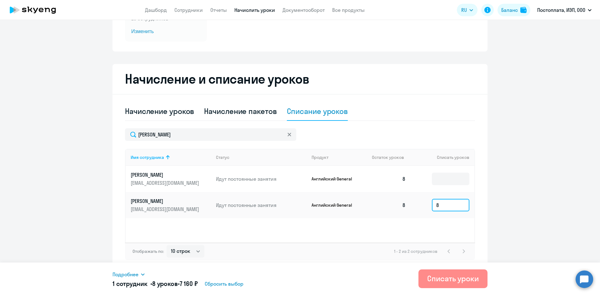
type input "8"
click at [451, 281] on div "Списать уроки" at bounding box center [453, 279] width 52 height 10
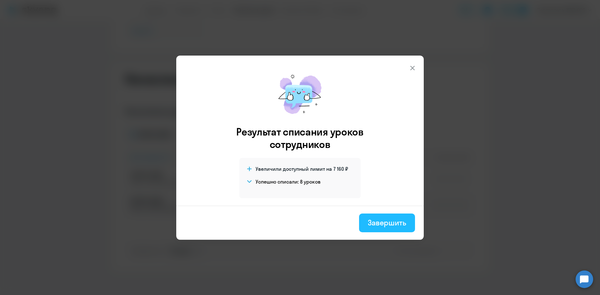
click at [391, 223] on div "Завершить" at bounding box center [387, 223] width 38 height 10
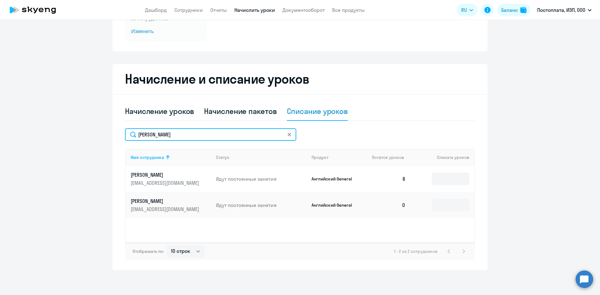
click at [160, 137] on input "иванов" at bounding box center [210, 134] width 171 height 12
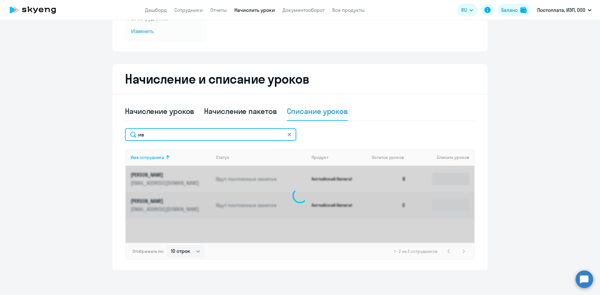
type input "и"
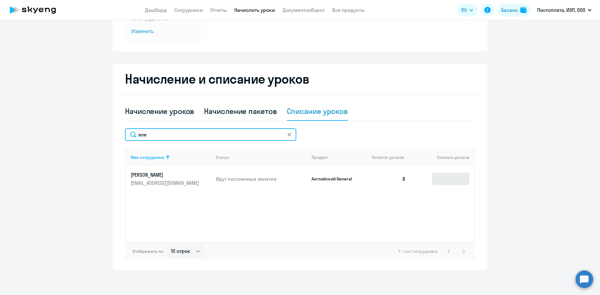
type input "эле"
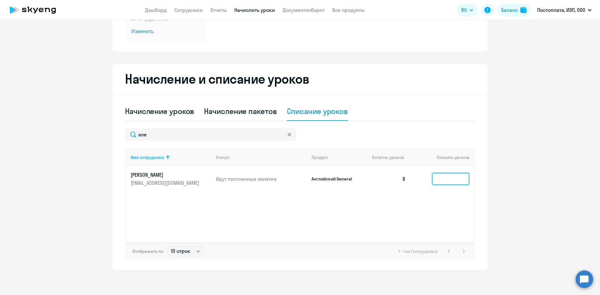
click at [448, 177] on input at bounding box center [450, 179] width 37 height 12
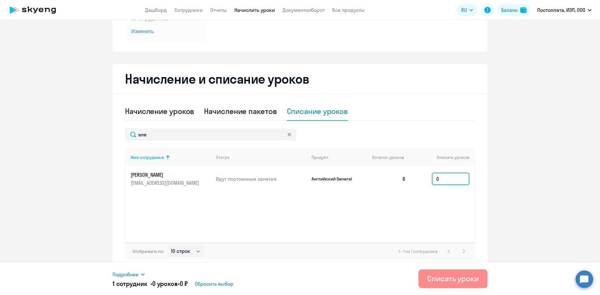
type input "0"
click at [454, 278] on div "Списать уроки" at bounding box center [453, 279] width 52 height 10
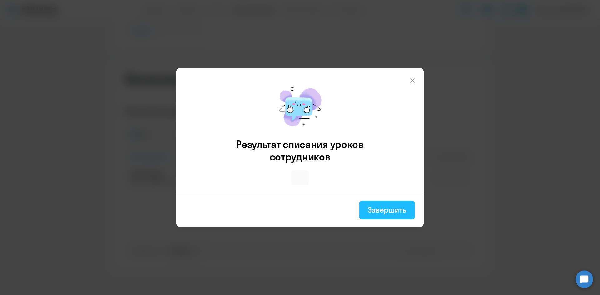
click at [387, 210] on div "Завершить" at bounding box center [387, 210] width 38 height 10
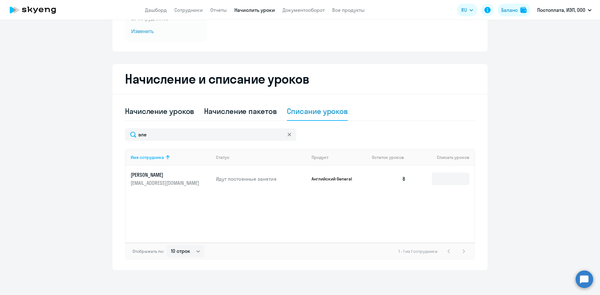
click at [287, 135] on icon at bounding box center [289, 135] width 4 height 4
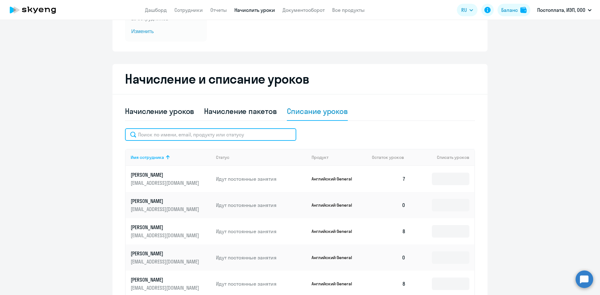
click at [193, 132] on input "text" at bounding box center [210, 134] width 171 height 12
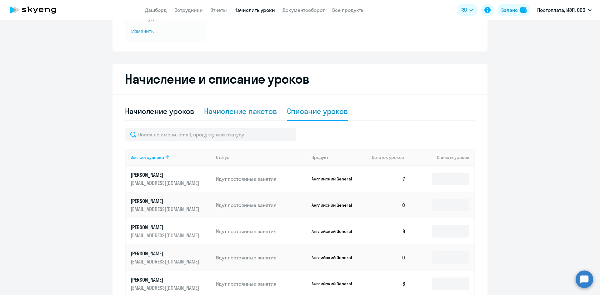
click at [235, 113] on div "Начисление пакетов" at bounding box center [240, 111] width 72 height 10
select select "10"
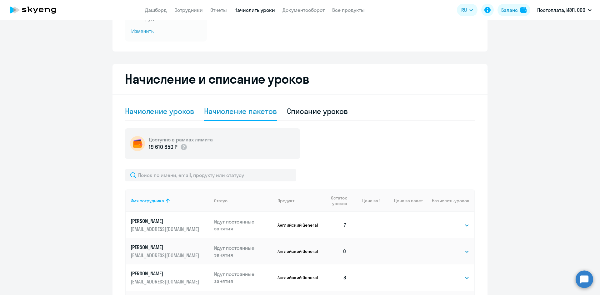
click at [155, 113] on div "Начисление уроков" at bounding box center [159, 111] width 69 height 10
select select "10"
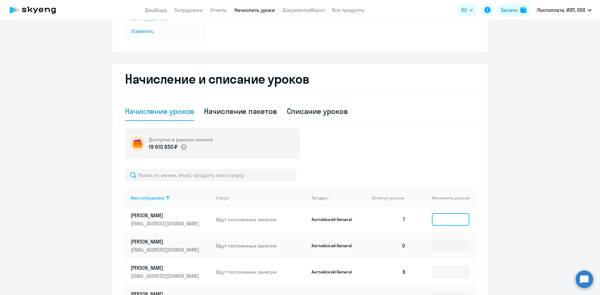
click at [447, 218] on input at bounding box center [450, 219] width 37 height 12
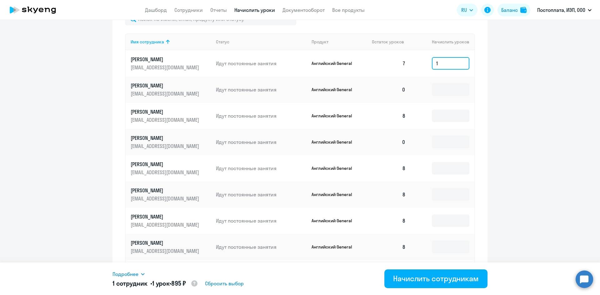
scroll to position [281, 0]
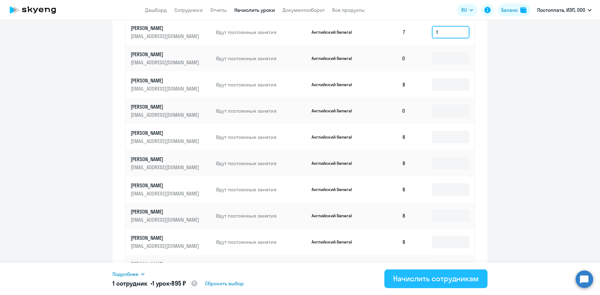
type input "1"
click at [450, 280] on div "Начислить сотрудникам" at bounding box center [436, 279] width 86 height 10
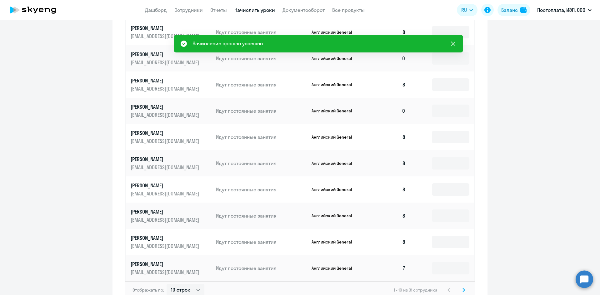
click at [452, 43] on icon at bounding box center [453, 44] width 4 height 4
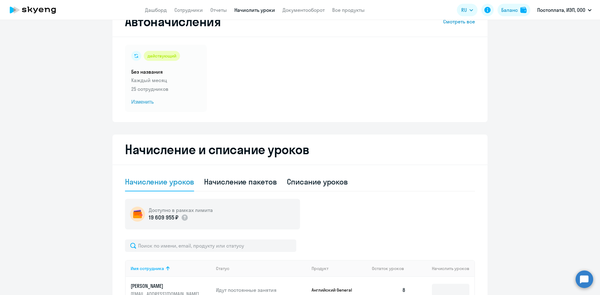
scroll to position [0, 0]
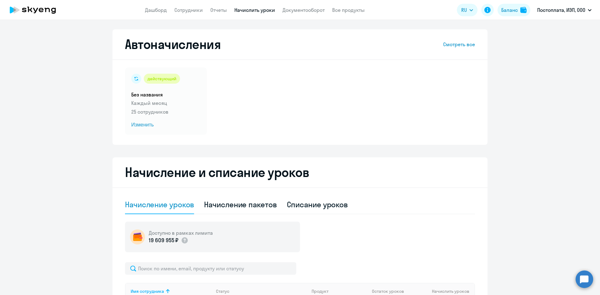
click at [186, 13] on app-menu-item-link "Сотрудники" at bounding box center [188, 10] width 28 height 8
click at [185, 9] on link "Сотрудники" at bounding box center [188, 10] width 28 height 6
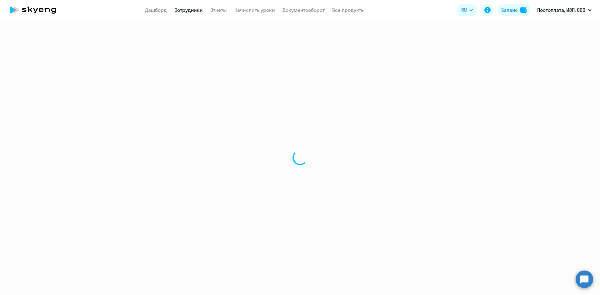
select select "30"
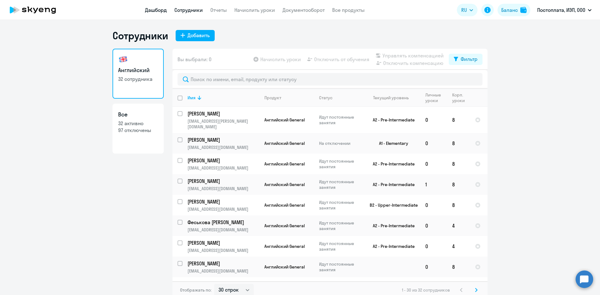
click at [149, 9] on link "Дашборд" at bounding box center [156, 10] width 22 height 6
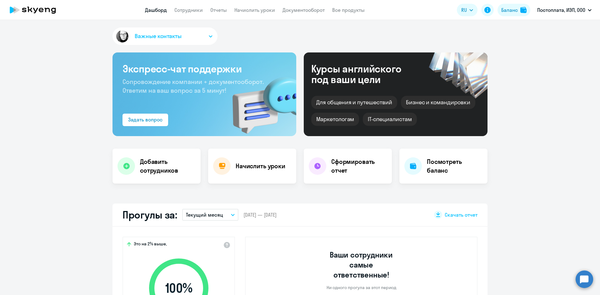
click at [231, 215] on icon "button" at bounding box center [233, 215] width 4 height 2
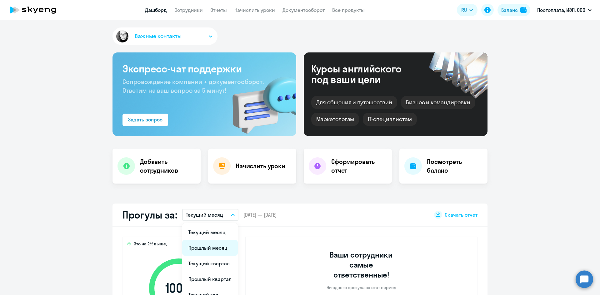
click at [221, 246] on li "Прошлый месяц" at bounding box center [210, 248] width 56 height 16
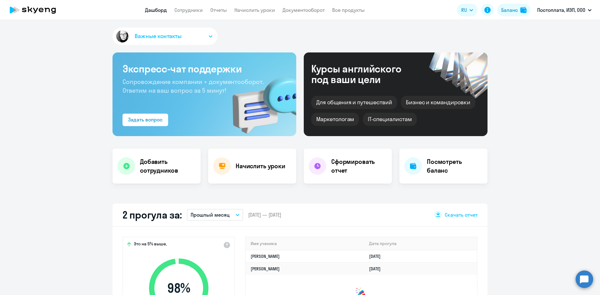
select select "30"
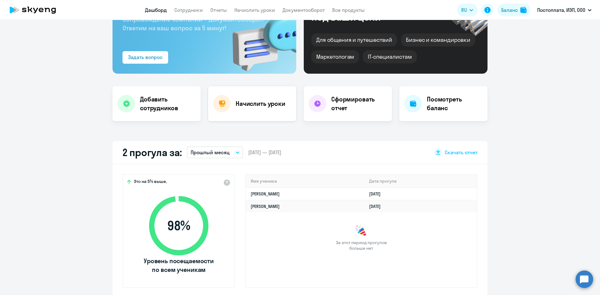
click at [257, 104] on h4 "Начислить уроки" at bounding box center [261, 103] width 50 height 9
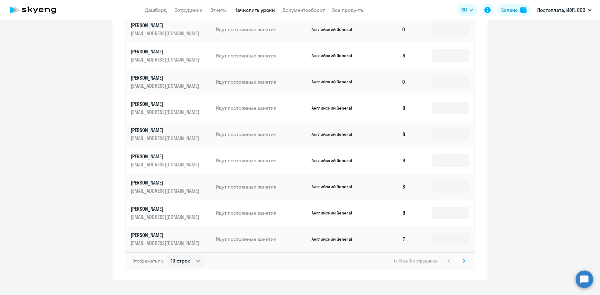
scroll to position [320, 0]
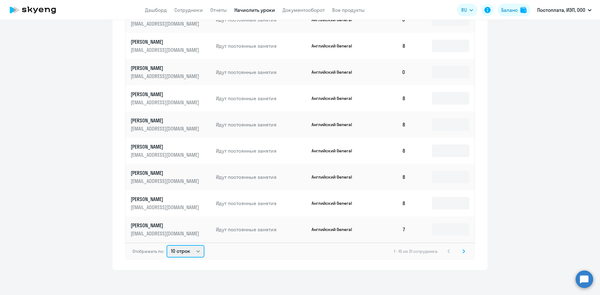
click at [195, 252] on select "10 строк 30 строк 50 строк" at bounding box center [185, 251] width 38 height 12
select select "50"
click at [166, 245] on select "10 строк 30 строк 50 строк" at bounding box center [185, 251] width 38 height 12
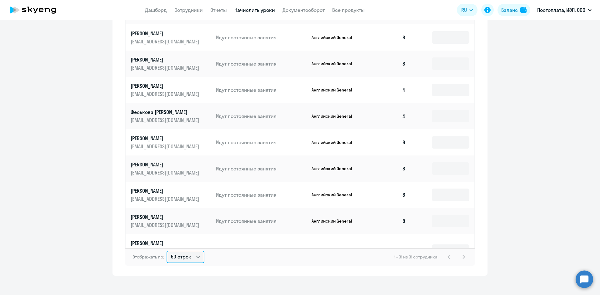
scroll to position [545, 0]
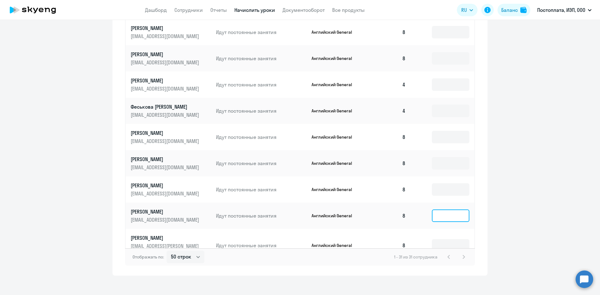
click at [432, 210] on input at bounding box center [450, 216] width 37 height 12
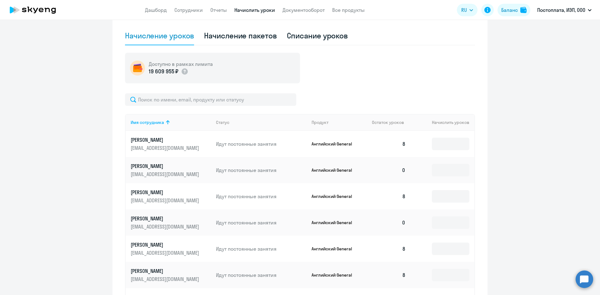
scroll to position [13, 0]
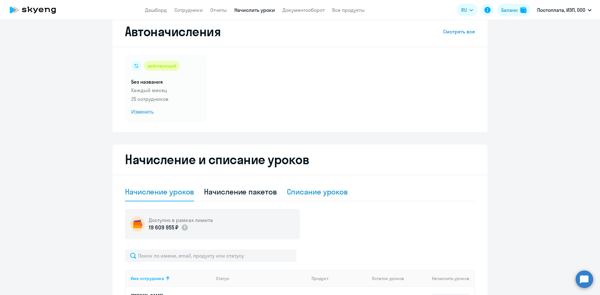
click at [305, 192] on div "Списание уроков" at bounding box center [317, 192] width 61 height 10
select select "10"
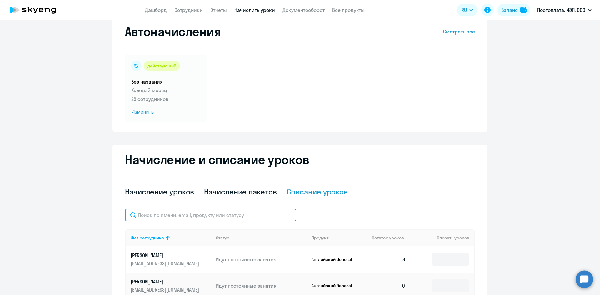
click at [205, 214] on input "text" at bounding box center [210, 215] width 171 height 12
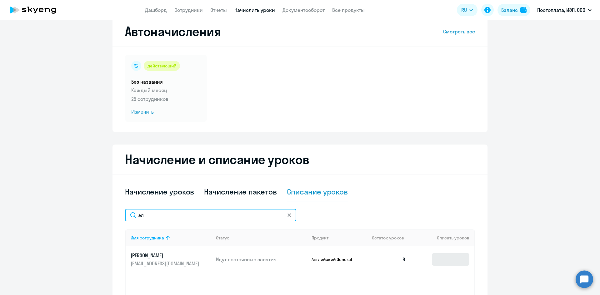
type input "эл"
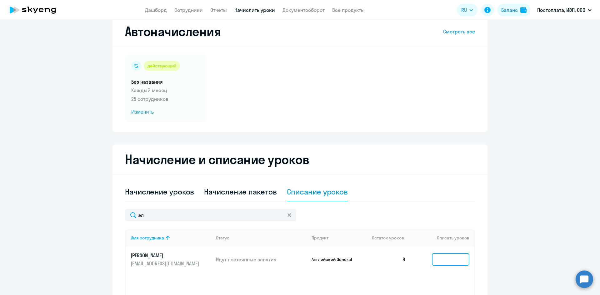
click at [454, 260] on input at bounding box center [450, 259] width 37 height 12
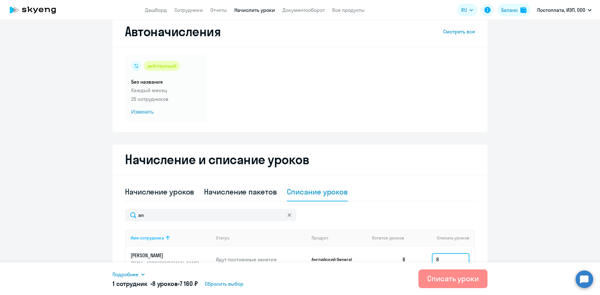
type input "8"
click at [447, 277] on div "Списать уроки" at bounding box center [453, 279] width 52 height 10
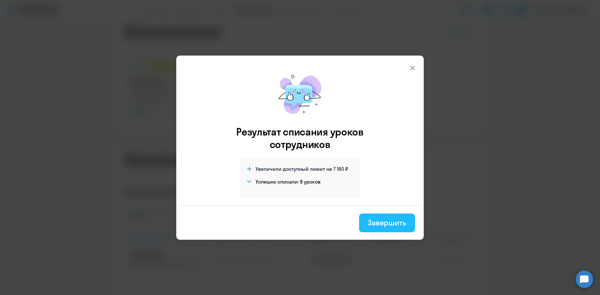
click at [392, 226] on div "Завершить" at bounding box center [387, 223] width 38 height 10
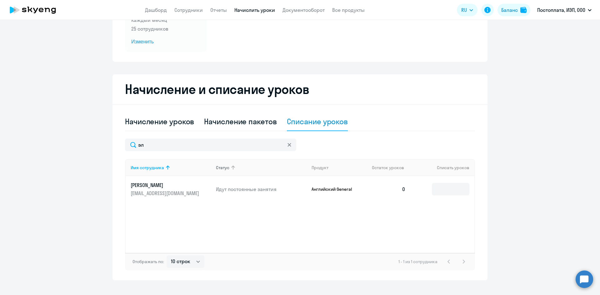
scroll to position [93, 0]
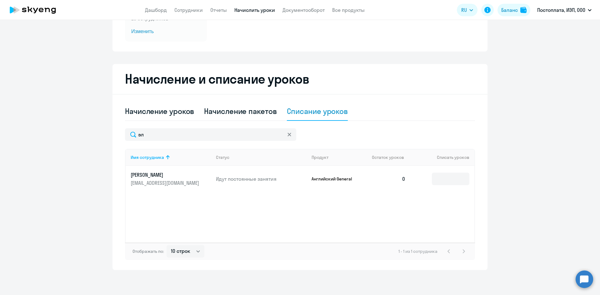
click at [287, 134] on svg-icon at bounding box center [289, 134] width 5 height 5
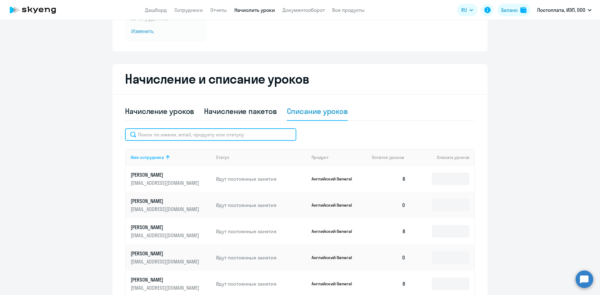
click at [278, 134] on input "text" at bounding box center [210, 134] width 171 height 12
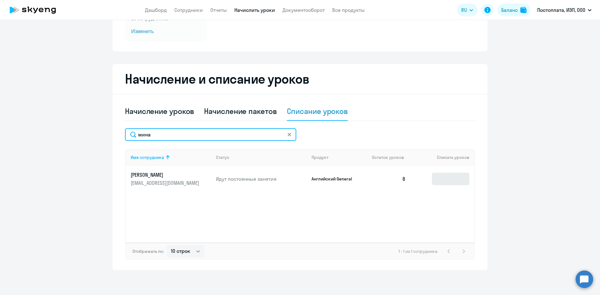
type input "мина"
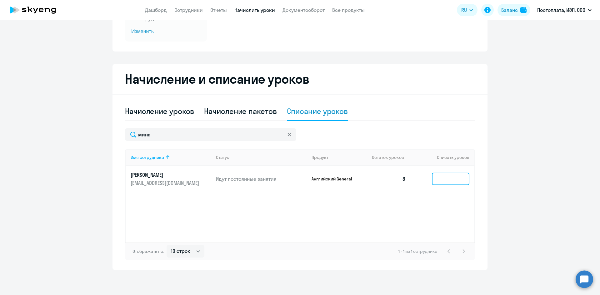
click at [452, 179] on input at bounding box center [450, 179] width 37 height 12
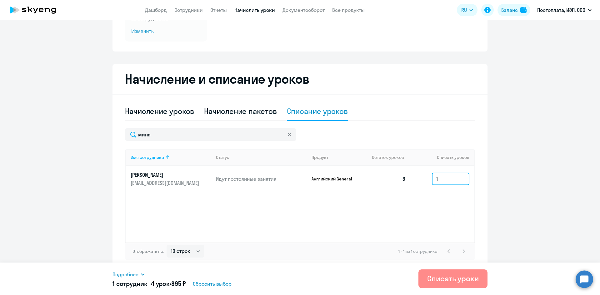
type input "1"
click at [446, 280] on div "Списать уроки" at bounding box center [453, 279] width 52 height 10
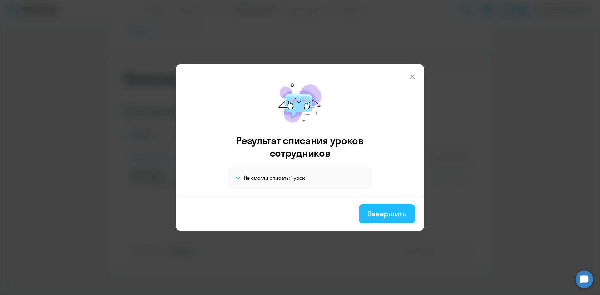
click at [393, 211] on div "Завершить" at bounding box center [387, 214] width 38 height 10
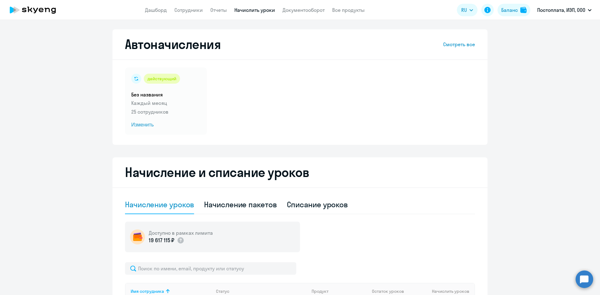
select select "10"
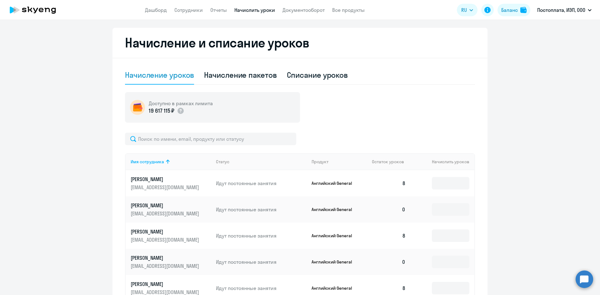
scroll to position [125, 0]
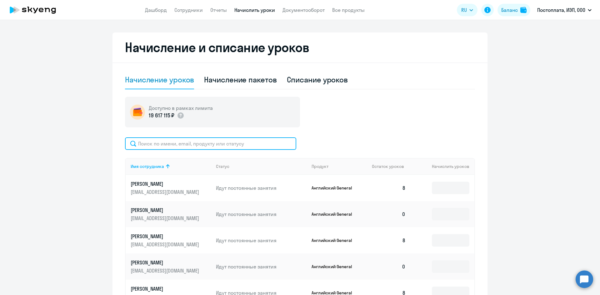
click at [168, 142] on input "text" at bounding box center [210, 143] width 171 height 12
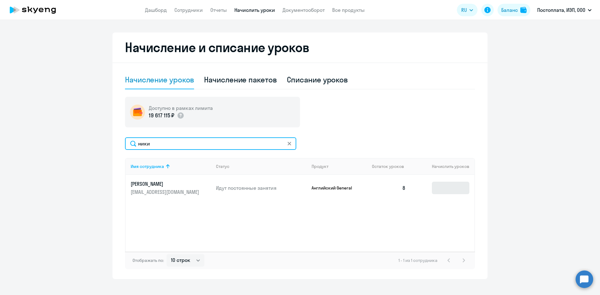
type input "ники"
click at [443, 186] on input at bounding box center [450, 188] width 37 height 12
type input "1"
click at [302, 77] on div "Списание уроков" at bounding box center [317, 80] width 61 height 10
select select "10"
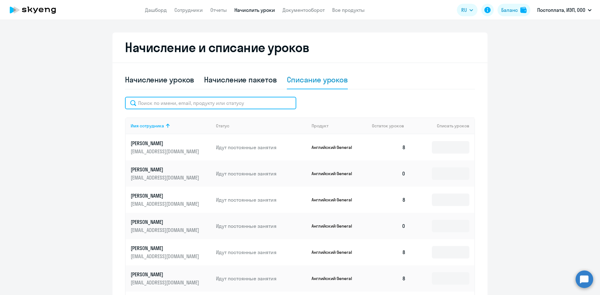
click at [176, 104] on input "text" at bounding box center [210, 103] width 171 height 12
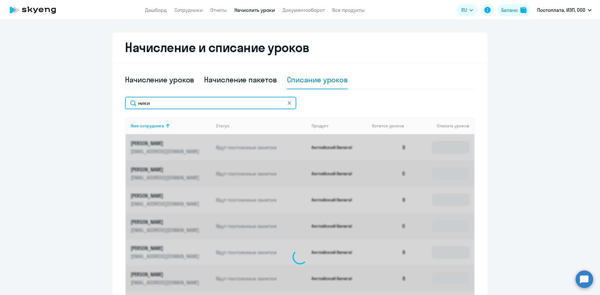
scroll to position [93, 0]
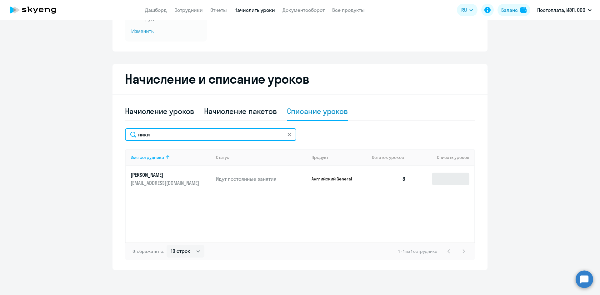
type input "ники"
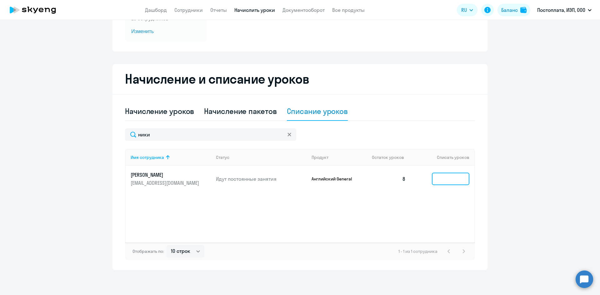
click at [445, 180] on input at bounding box center [450, 179] width 37 height 12
type input "7"
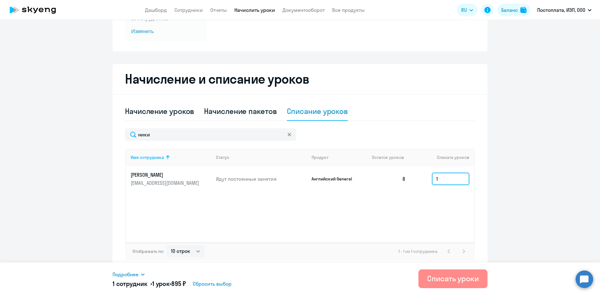
type input "1"
click at [456, 280] on div "Списать уроки" at bounding box center [453, 279] width 52 height 10
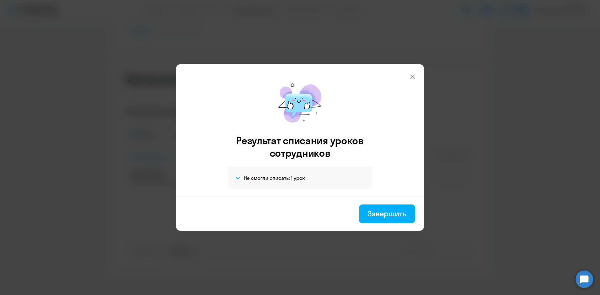
click at [263, 180] on h4 "Не смогли списать: 1 урок" at bounding box center [274, 178] width 61 height 7
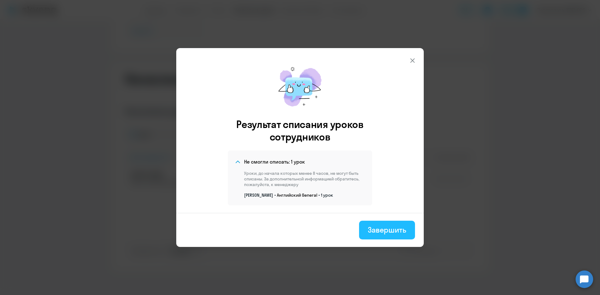
click at [379, 232] on div "Завершить" at bounding box center [387, 230] width 38 height 10
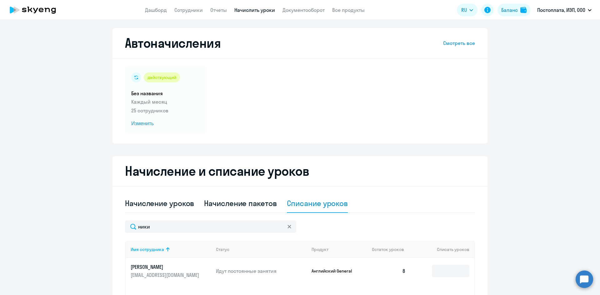
scroll to position [0, 0]
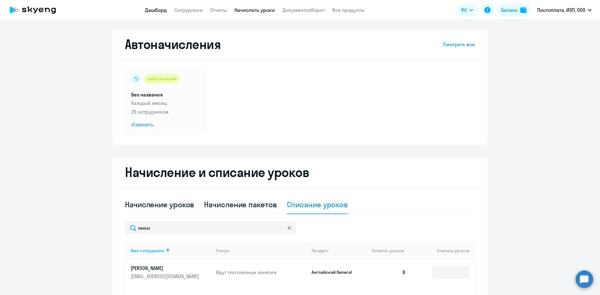
click at [160, 7] on app-menu-item-link "Дашборд" at bounding box center [156, 10] width 22 height 8
click at [159, 11] on link "Дашборд" at bounding box center [156, 10] width 22 height 6
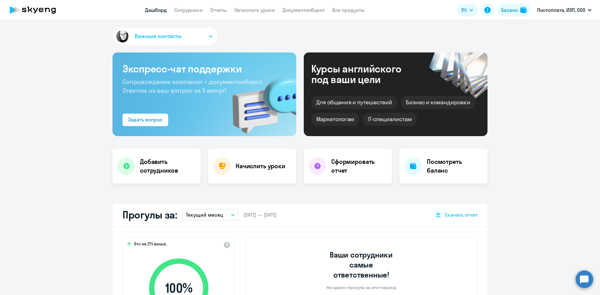
click at [231, 214] on icon "button" at bounding box center [233, 215] width 4 height 2
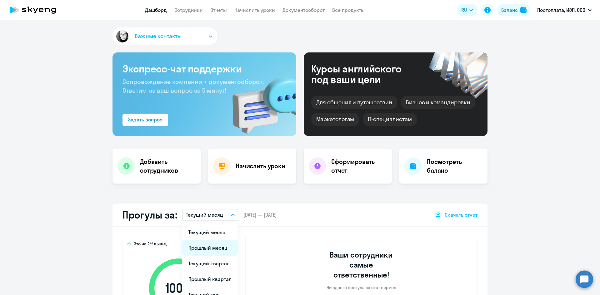
click at [216, 247] on li "Прошлый месяц" at bounding box center [210, 248] width 56 height 16
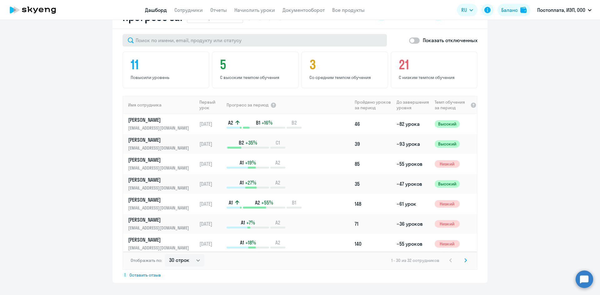
scroll to position [375, 0]
click at [198, 264] on select "30 строк 50 строк 100 строк" at bounding box center [185, 260] width 40 height 12
select select "50"
click at [165, 254] on select "30 строк 50 строк 100 строк" at bounding box center [185, 260] width 40 height 12
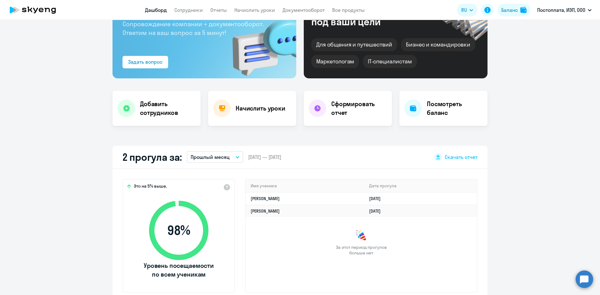
scroll to position [0, 0]
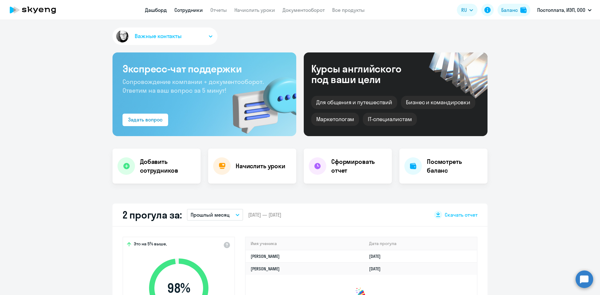
click at [196, 10] on link "Сотрудники" at bounding box center [188, 10] width 28 height 6
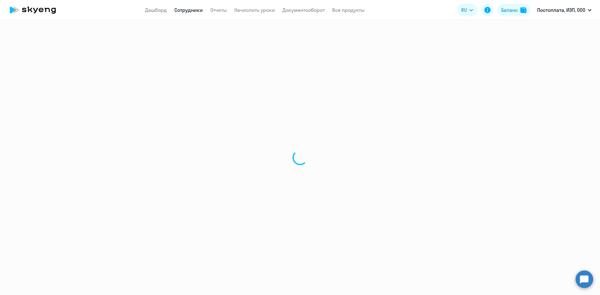
select select "30"
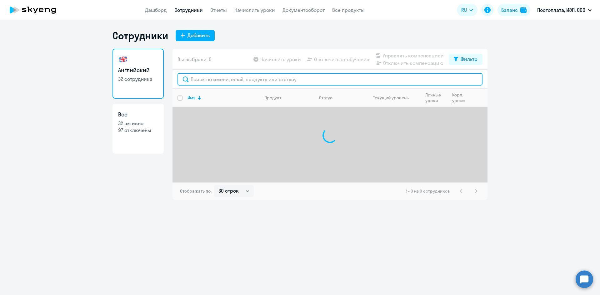
click at [208, 83] on input "text" at bounding box center [329, 79] width 305 height 12
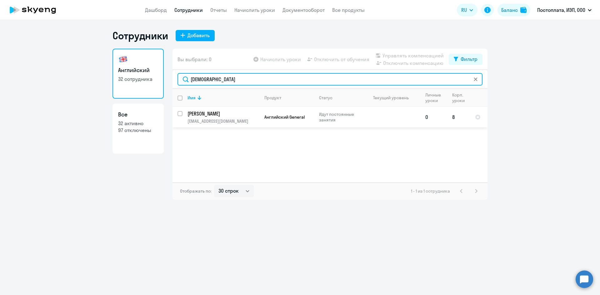
type input "[DEMOGRAPHIC_DATA]"
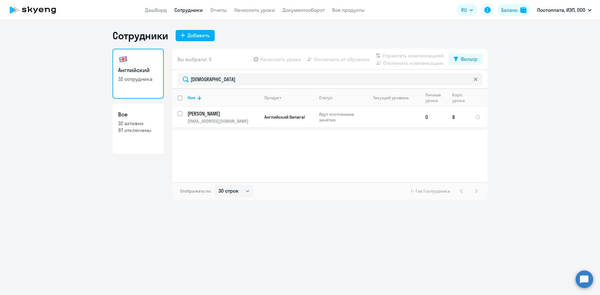
click at [179, 115] on input "select row 40697173" at bounding box center [183, 117] width 12 height 12
checkbox input "true"
click at [337, 60] on span "Отключить от обучения" at bounding box center [341, 59] width 55 height 7
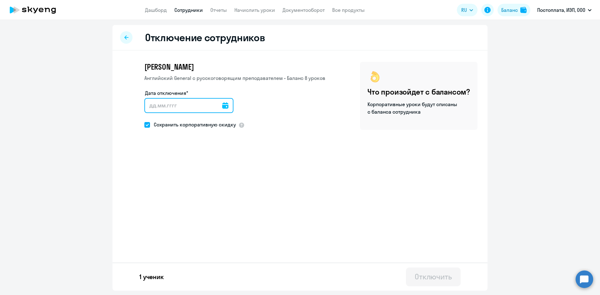
click at [182, 108] on input "Дата отключения*" at bounding box center [188, 105] width 89 height 15
click at [222, 104] on icon at bounding box center [225, 105] width 6 height 6
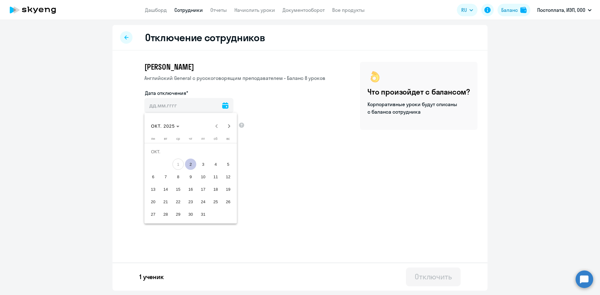
click at [190, 165] on span "2" at bounding box center [190, 164] width 11 height 11
type input "[DATE]"
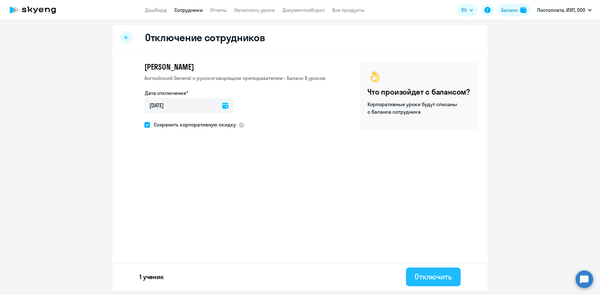
click at [430, 275] on div "Отключить" at bounding box center [433, 277] width 37 height 10
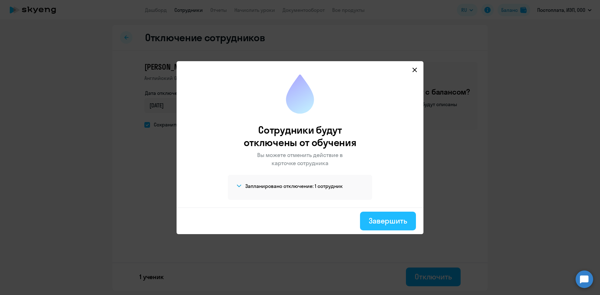
click at [389, 224] on div "Завершить" at bounding box center [388, 221] width 38 height 10
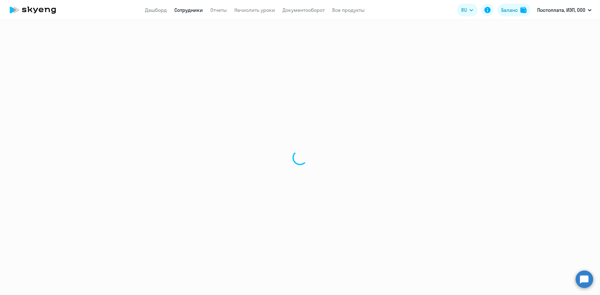
select select "30"
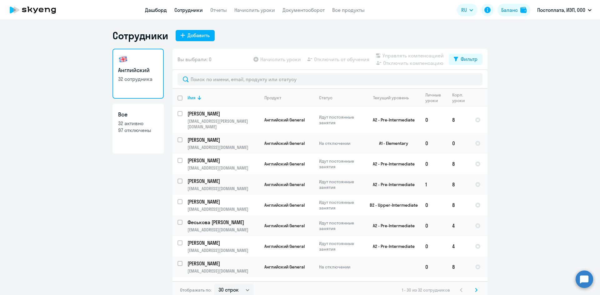
click at [156, 9] on link "Дашборд" at bounding box center [156, 10] width 22 height 6
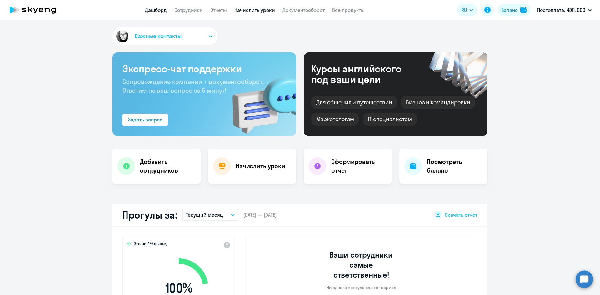
click at [254, 12] on link "Начислить уроки" at bounding box center [254, 10] width 41 height 6
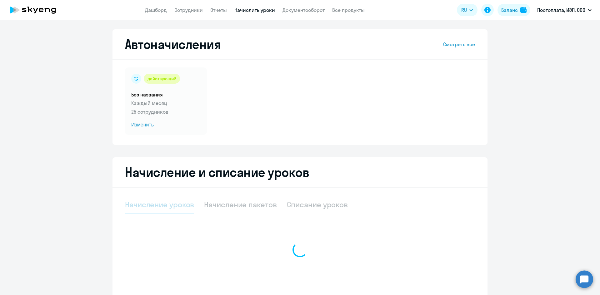
select select "10"
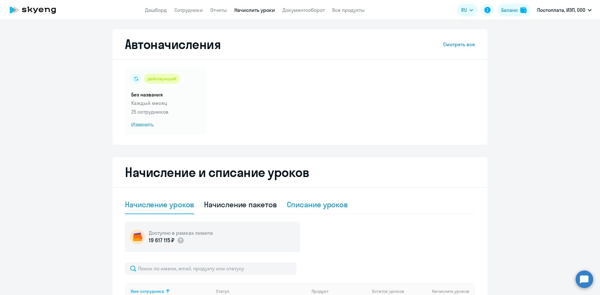
click at [323, 200] on div "Списание уроков" at bounding box center [317, 205] width 61 height 10
select select "10"
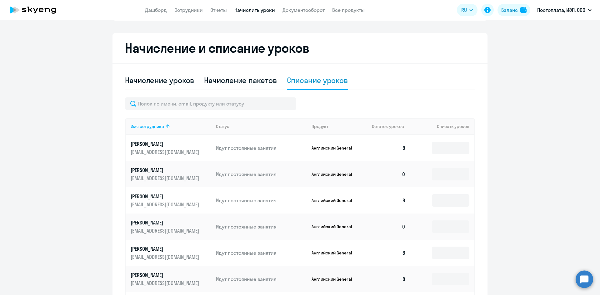
scroll to position [125, 0]
click at [144, 95] on div "Начисление уроков Начисление пакетов Списание уроков Имя сотрудника Статус Прод…" at bounding box center [300, 243] width 350 height 344
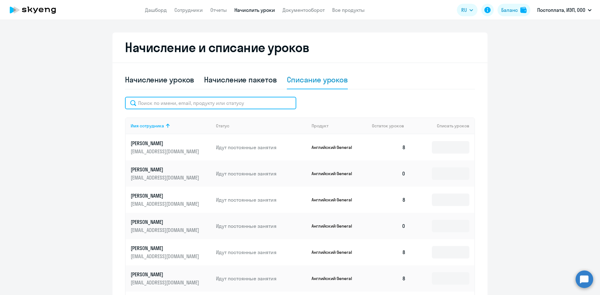
click at [143, 102] on input "text" at bounding box center [210, 103] width 171 height 12
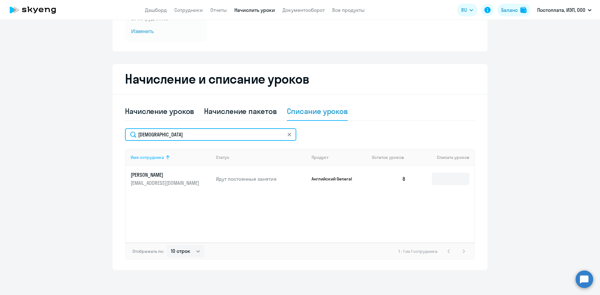
scroll to position [93, 0]
type input "[DEMOGRAPHIC_DATA]"
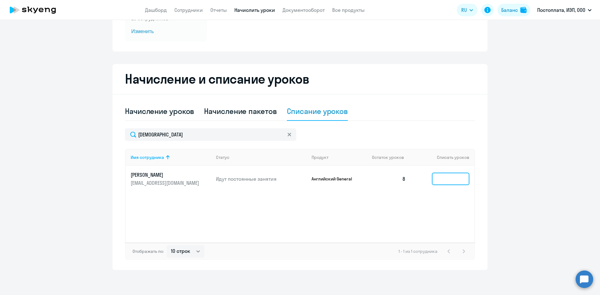
click at [456, 180] on input at bounding box center [450, 179] width 37 height 12
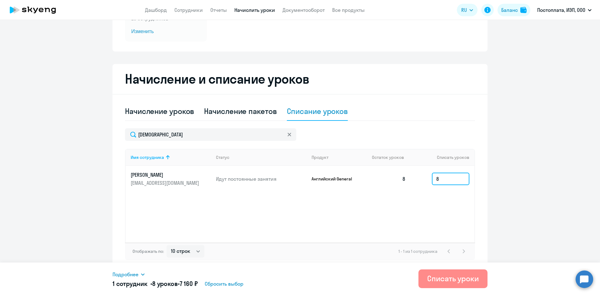
type input "8"
click at [457, 278] on div "Списать уроки" at bounding box center [453, 279] width 52 height 10
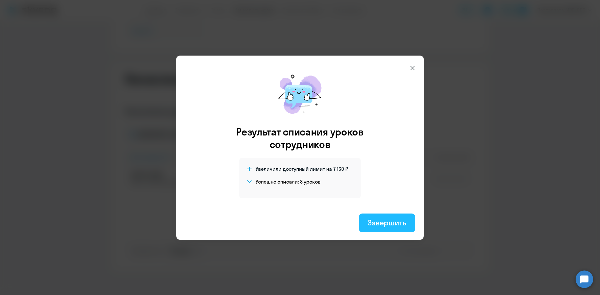
click at [389, 218] on div "Завершить" at bounding box center [387, 223] width 38 height 10
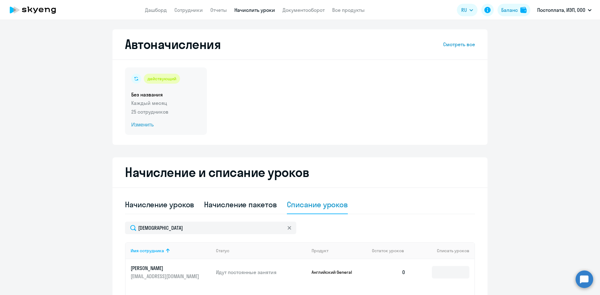
scroll to position [0, 0]
click at [186, 12] on link "Сотрудники" at bounding box center [188, 10] width 28 height 6
select select "30"
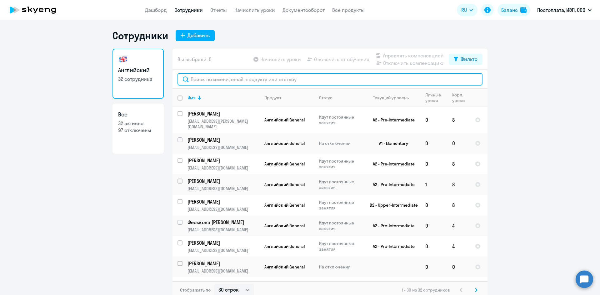
click at [206, 78] on input "text" at bounding box center [329, 79] width 305 height 12
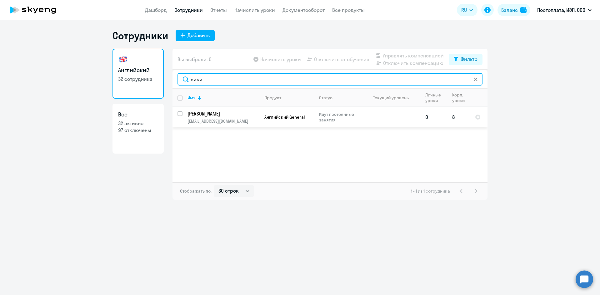
type input "ники"
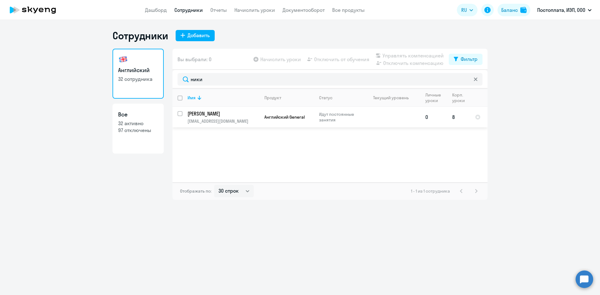
click at [179, 112] on input "select row 42039376" at bounding box center [183, 117] width 12 height 12
checkbox input "true"
click at [288, 61] on span "Начислить уроки" at bounding box center [280, 59] width 41 height 7
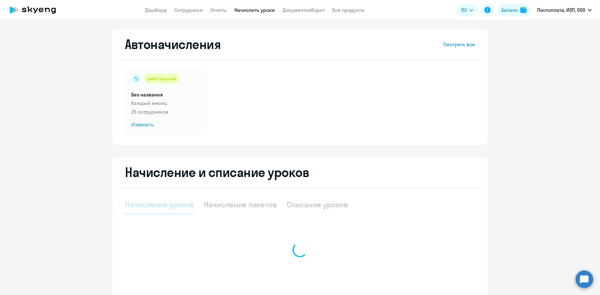
select select "10"
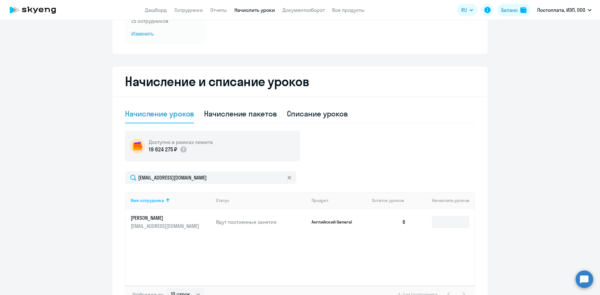
scroll to position [125, 0]
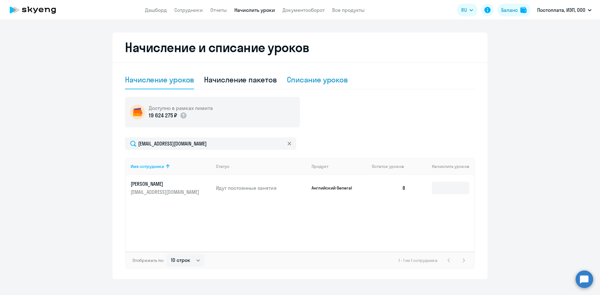
click at [299, 81] on div "Списание уроков" at bounding box center [317, 80] width 61 height 10
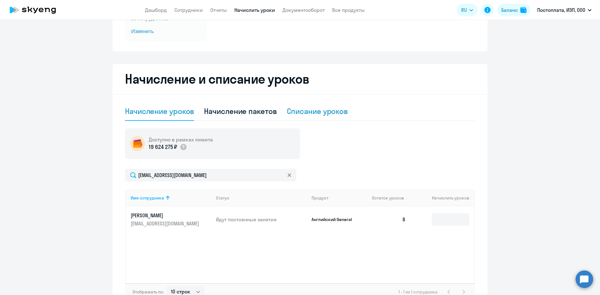
select select "10"
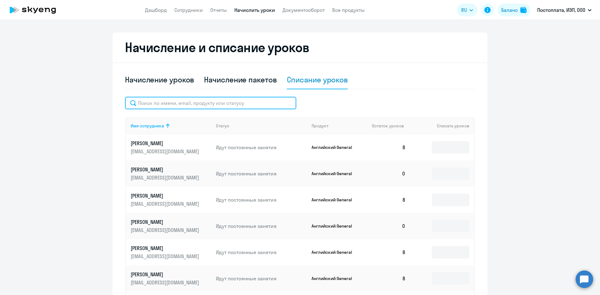
click at [205, 104] on input "text" at bounding box center [210, 103] width 171 height 12
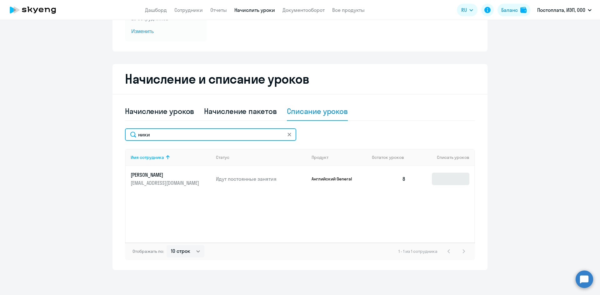
type input "ники"
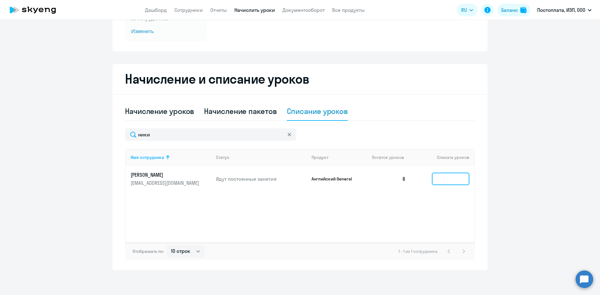
click at [456, 180] on input at bounding box center [450, 179] width 37 height 12
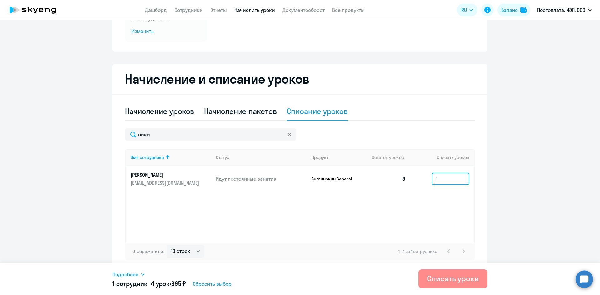
type input "1"
click at [461, 280] on div "Списать уроки" at bounding box center [453, 279] width 52 height 10
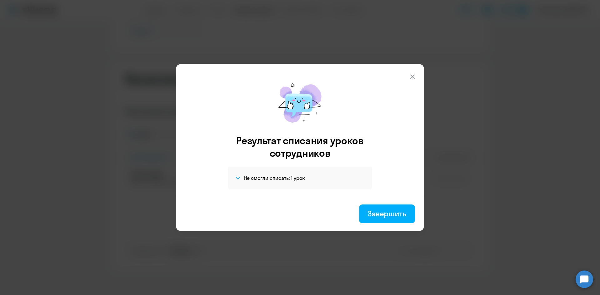
click at [296, 174] on section "Не смогли списать: 1 урок" at bounding box center [298, 177] width 127 height 7
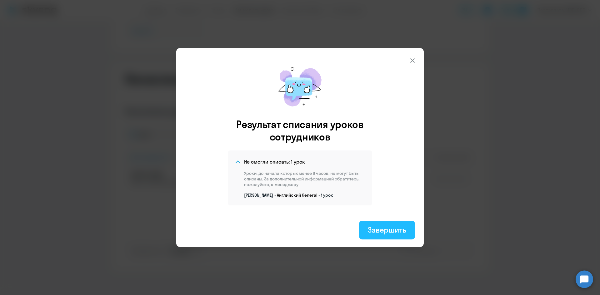
click at [380, 230] on div "Завершить" at bounding box center [387, 230] width 38 height 10
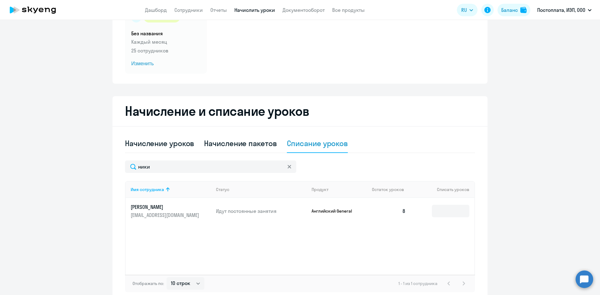
scroll to position [0, 0]
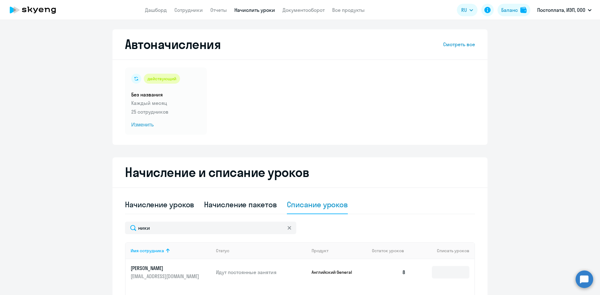
click at [191, 14] on app-header "Дашборд Сотрудники Отчеты Начислить уроки Документооборот Все продукты Дашборд …" at bounding box center [300, 10] width 600 height 20
click at [190, 11] on link "Сотрудники" at bounding box center [188, 10] width 28 height 6
select select "30"
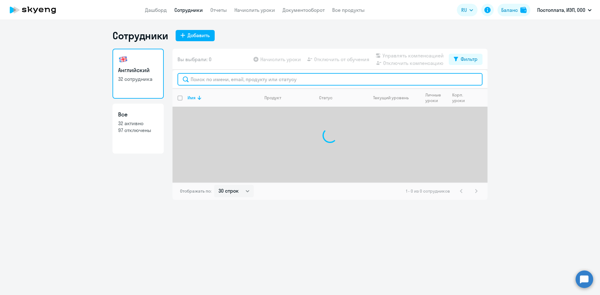
click at [205, 82] on input "text" at bounding box center [329, 79] width 305 height 12
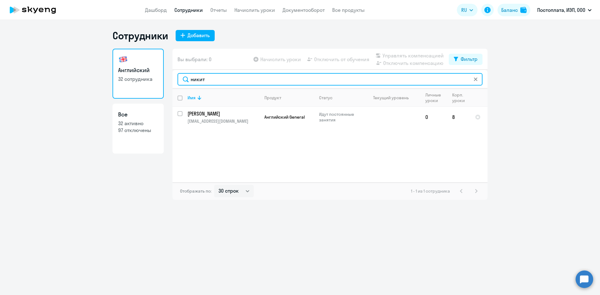
type input "никит"
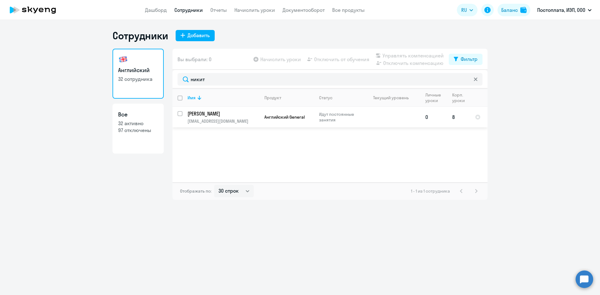
click at [456, 118] on td "8" at bounding box center [458, 117] width 23 height 21
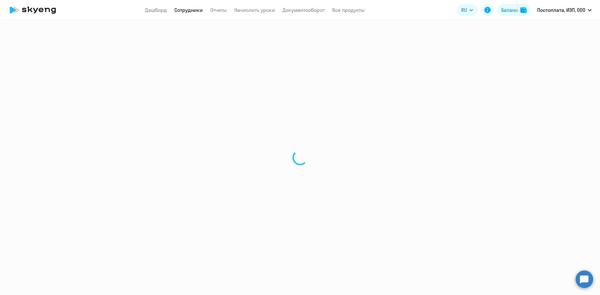
select select "english"
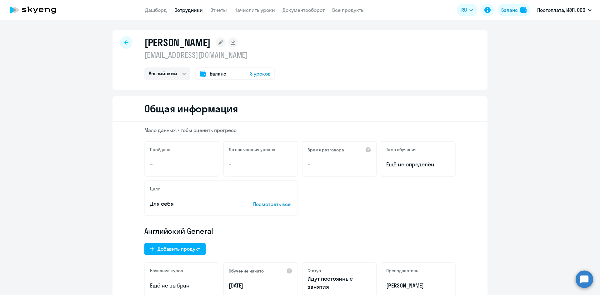
click at [266, 74] on span "8 уроков" at bounding box center [260, 73] width 21 height 7
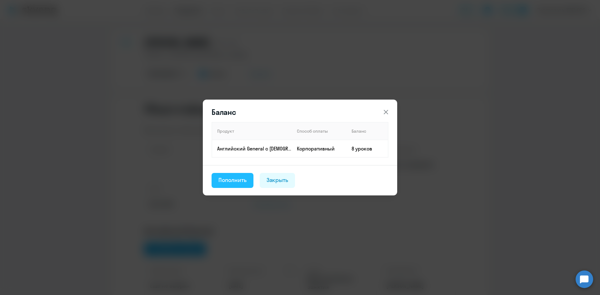
click at [240, 179] on div "Пополнить" at bounding box center [232, 180] width 28 height 8
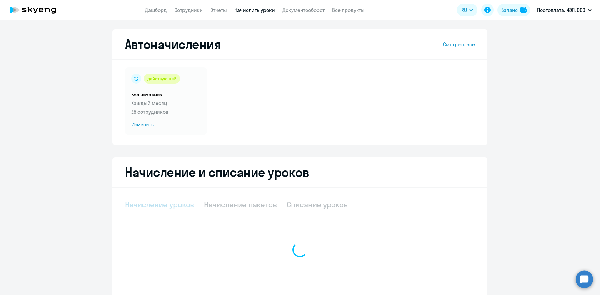
select select "10"
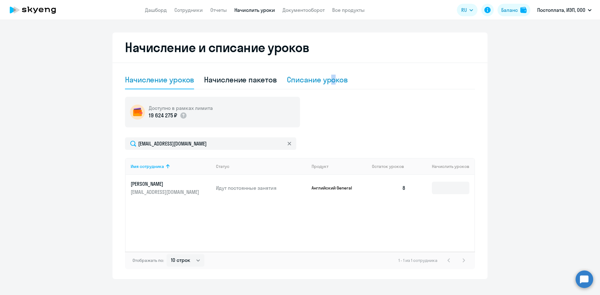
click at [331, 81] on div "Списание уроков" at bounding box center [317, 80] width 61 height 10
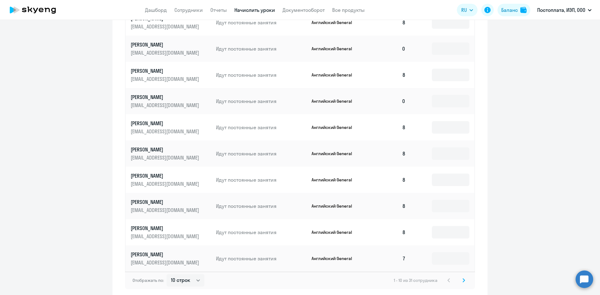
scroll to position [279, 0]
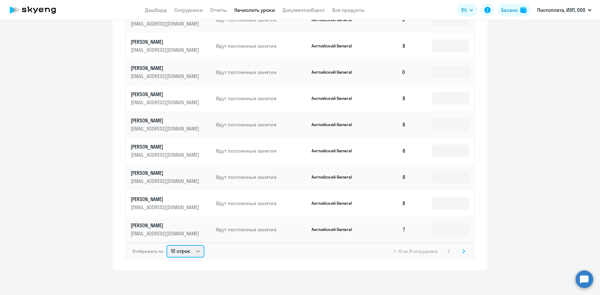
click at [192, 251] on select "10 строк 30 строк 50 строк" at bounding box center [185, 251] width 38 height 12
select select "50"
click at [166, 245] on select "10 строк 30 строк 50 строк" at bounding box center [185, 251] width 38 height 12
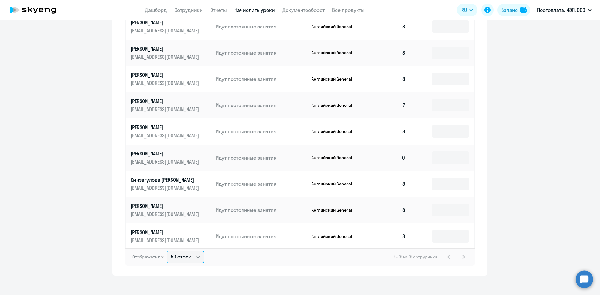
scroll to position [156, 0]
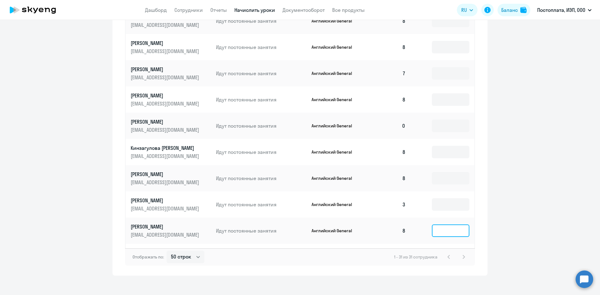
click at [436, 233] on input at bounding box center [450, 231] width 37 height 12
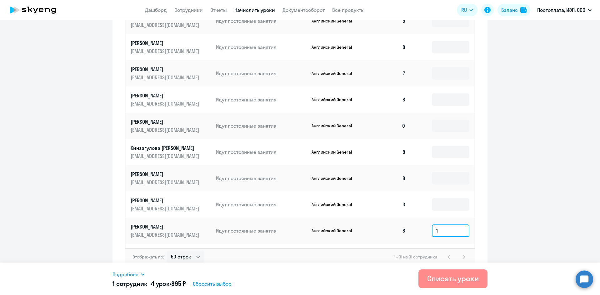
type input "1"
click at [449, 280] on div "Списать уроки" at bounding box center [453, 279] width 52 height 10
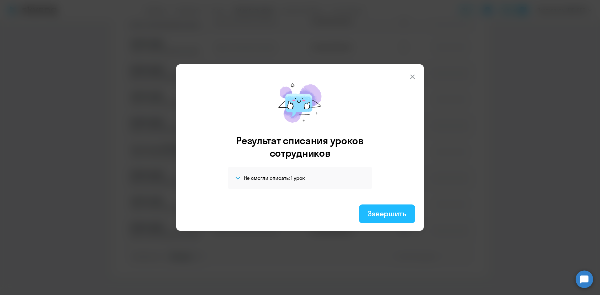
click at [404, 219] on button "Завершить" at bounding box center [387, 214] width 56 height 19
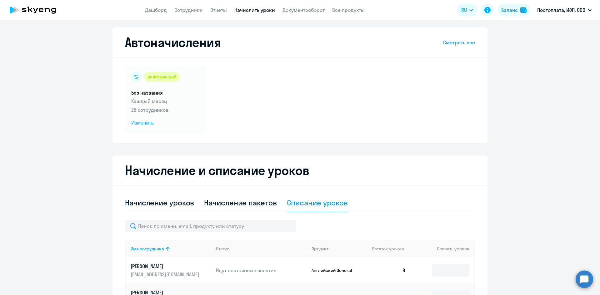
scroll to position [0, 0]
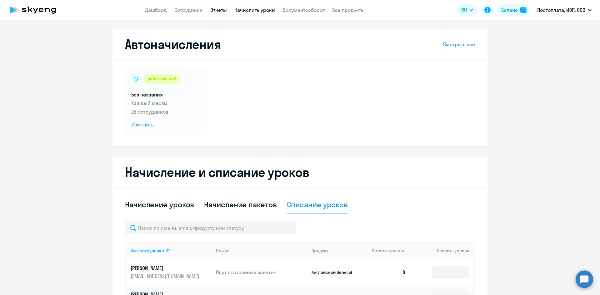
click at [221, 12] on link "Отчеты" at bounding box center [218, 10] width 17 height 6
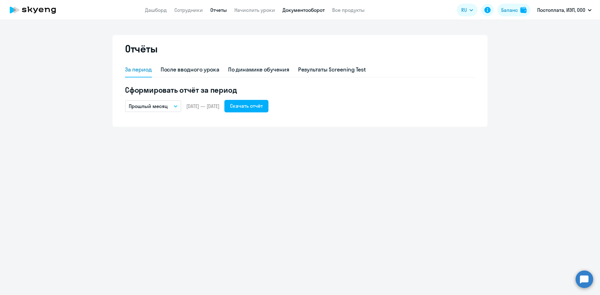
click at [292, 12] on link "Документооборот" at bounding box center [303, 10] width 42 height 6
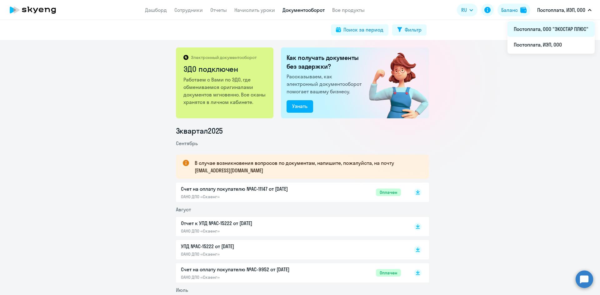
click at [553, 31] on li "Постоплата, ООО "ЭКОСТАР ПЛЮС"" at bounding box center [550, 29] width 87 height 16
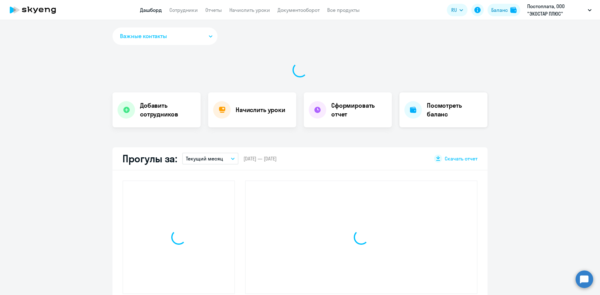
select select "30"
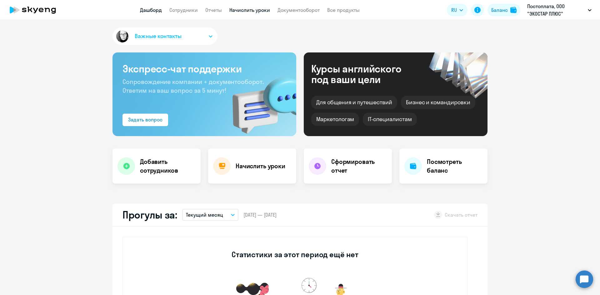
click at [237, 10] on link "Начислить уроки" at bounding box center [249, 10] width 41 height 6
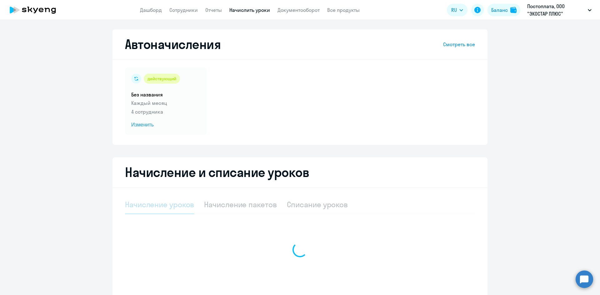
select select "10"
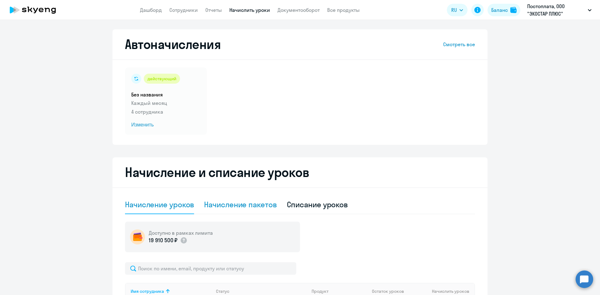
click at [261, 203] on div "Начисление пакетов" at bounding box center [240, 205] width 72 height 10
select select "10"
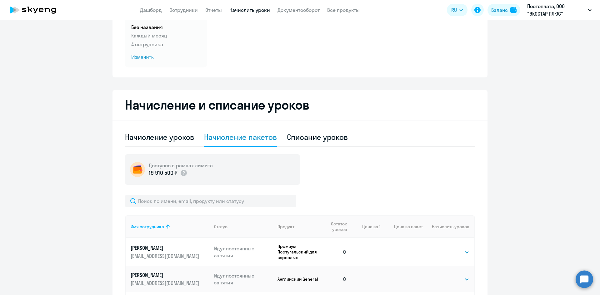
scroll to position [94, 0]
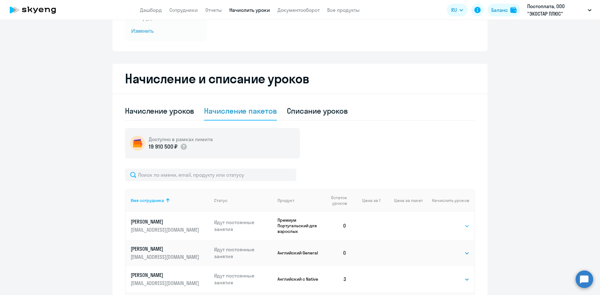
click at [449, 226] on select "Выбрать 4 8 16 32 64 96 128" at bounding box center [457, 225] width 26 height 7
select select "4"
click at [444, 222] on select "Выбрать 4 8 16 32 64 96 128" at bounding box center [457, 225] width 26 height 7
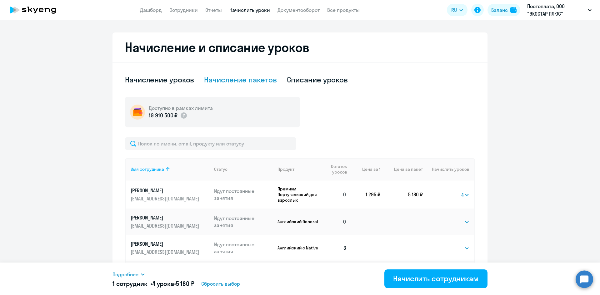
scroll to position [156, 0]
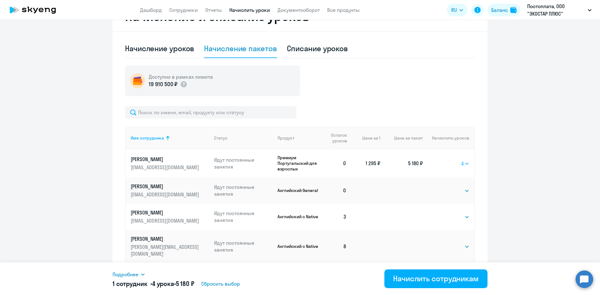
click at [464, 163] on select "Выбрать 4 8 16 32 64 96 128" at bounding box center [465, 163] width 8 height 7
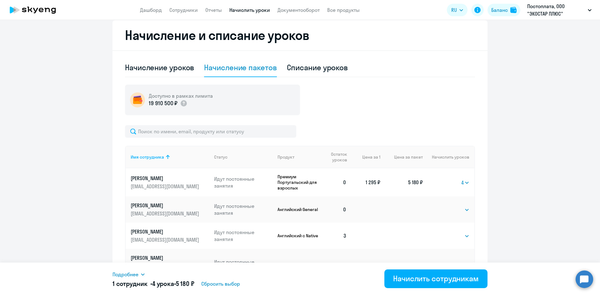
scroll to position [128, 0]
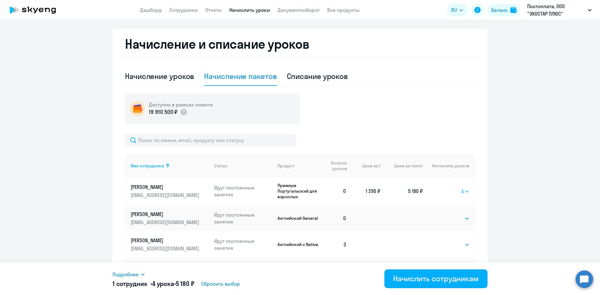
click at [464, 191] on select "Выбрать 4 8 16 32 64 96 128" at bounding box center [465, 191] width 8 height 7
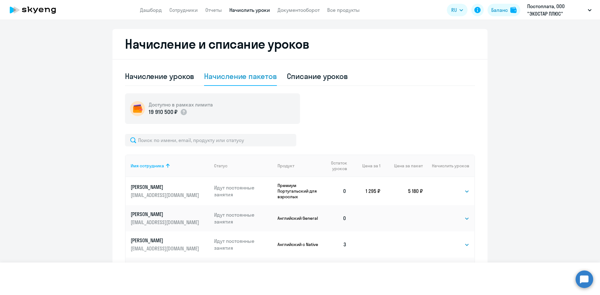
click at [461, 188] on select "Выбрать 4 8 16 32 64 96 128" at bounding box center [465, 191] width 8 height 7
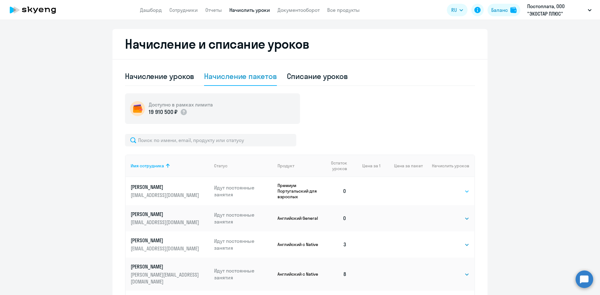
click at [450, 192] on select "Выбрать 4 8 16 32 64 96 128" at bounding box center [457, 191] width 26 height 7
select select "8"
click at [444, 188] on select "Выбрать 4 8 16 32 64 96 128" at bounding box center [457, 191] width 26 height 7
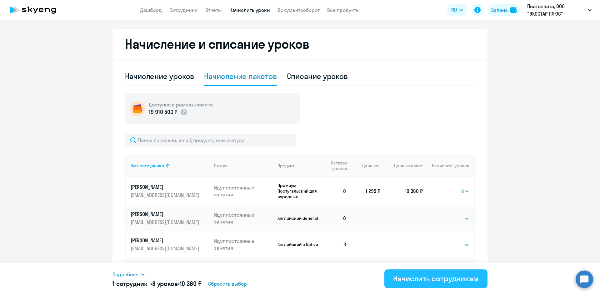
click at [445, 281] on div "Начислить сотрудникам" at bounding box center [436, 279] width 86 height 10
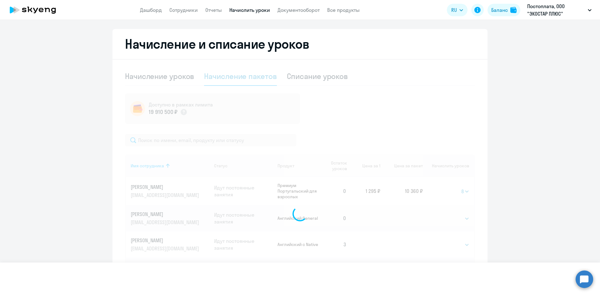
select select
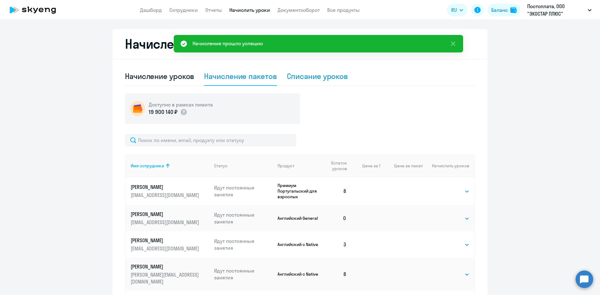
click at [318, 73] on div "Списание уроков" at bounding box center [317, 76] width 61 height 10
select select "10"
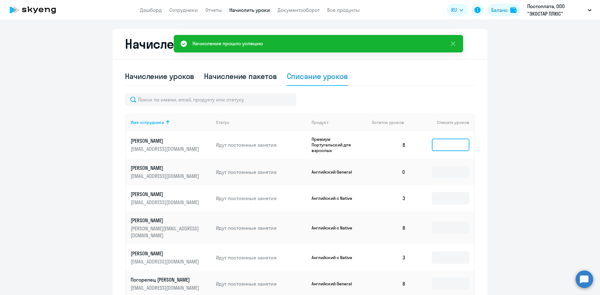
click at [438, 146] on input at bounding box center [450, 145] width 37 height 12
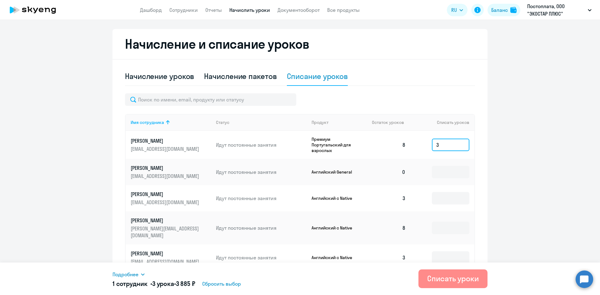
type input "3"
click at [455, 282] on div "Списать уроки" at bounding box center [453, 279] width 52 height 10
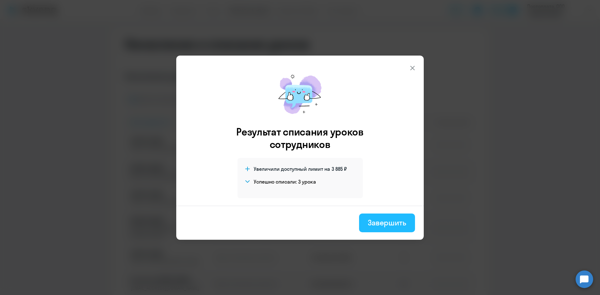
click at [395, 225] on div "Завершить" at bounding box center [387, 223] width 38 height 10
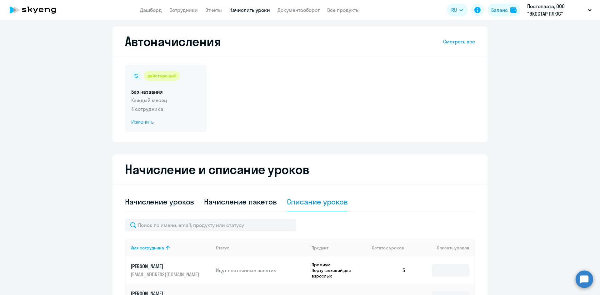
scroll to position [0, 0]
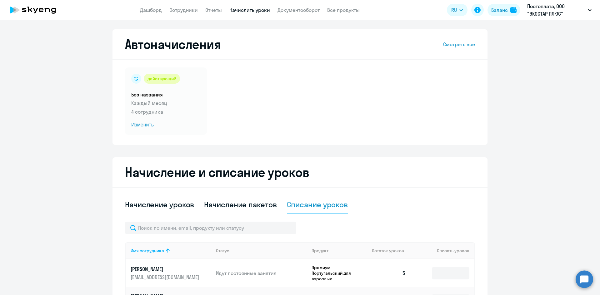
click at [39, 9] on icon at bounding box center [32, 10] width 55 height 16
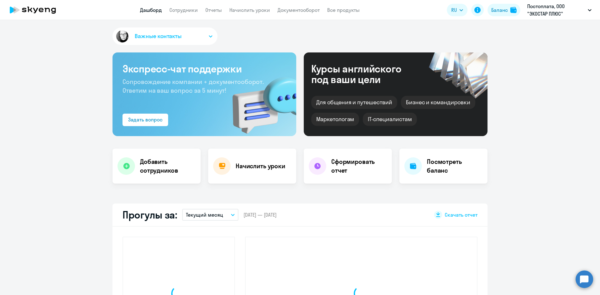
select select "30"
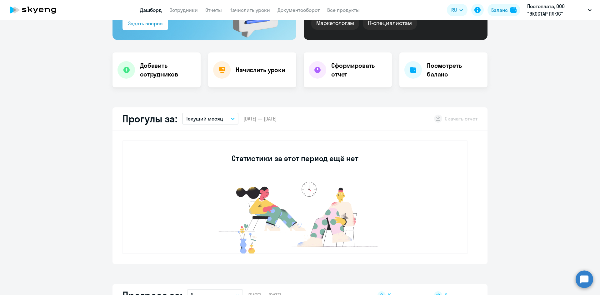
scroll to position [94, 0]
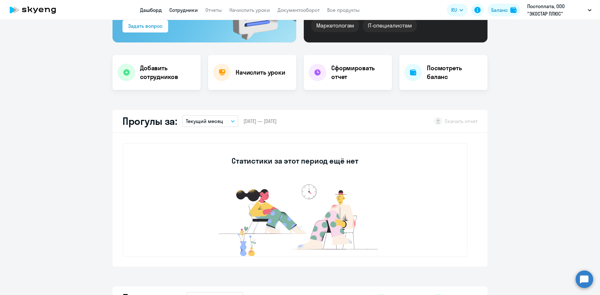
click at [181, 9] on link "Сотрудники" at bounding box center [183, 10] width 28 height 6
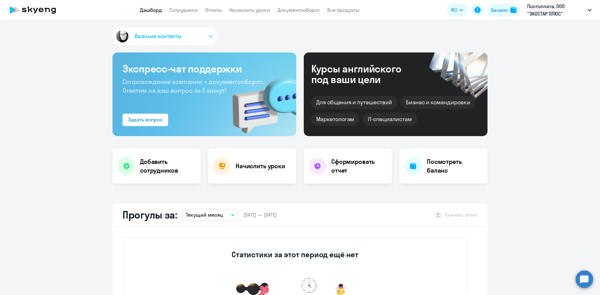
select select "30"
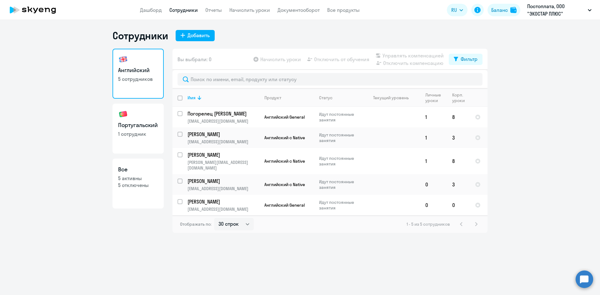
click at [147, 129] on h3 "Португальский" at bounding box center [138, 125] width 40 height 8
select select "30"
